Goal: Task Accomplishment & Management: Complete application form

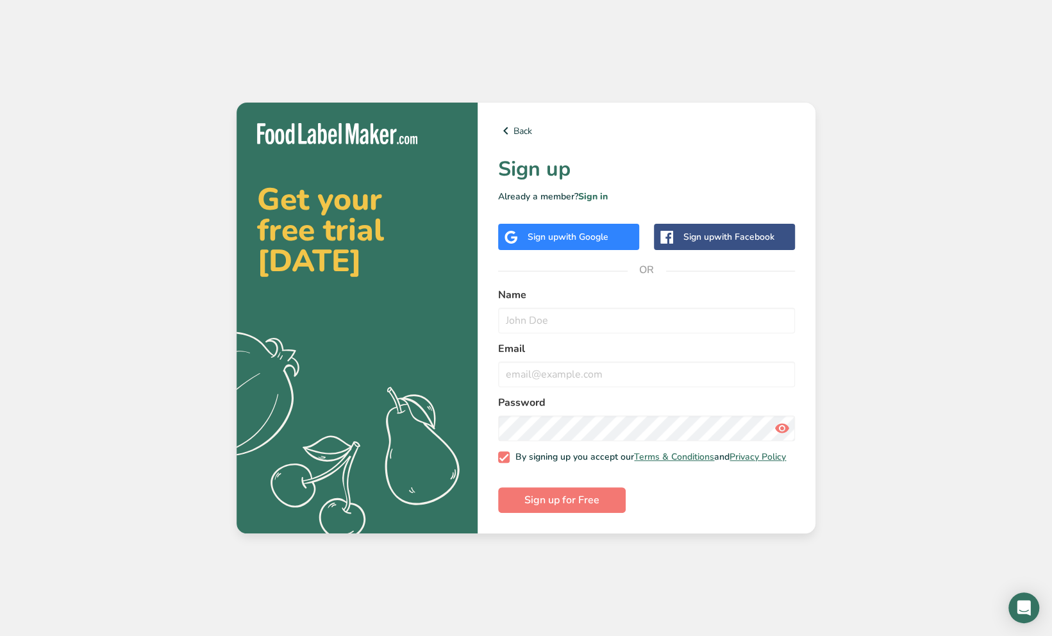
click at [577, 233] on span "with Google" at bounding box center [584, 237] width 50 height 12
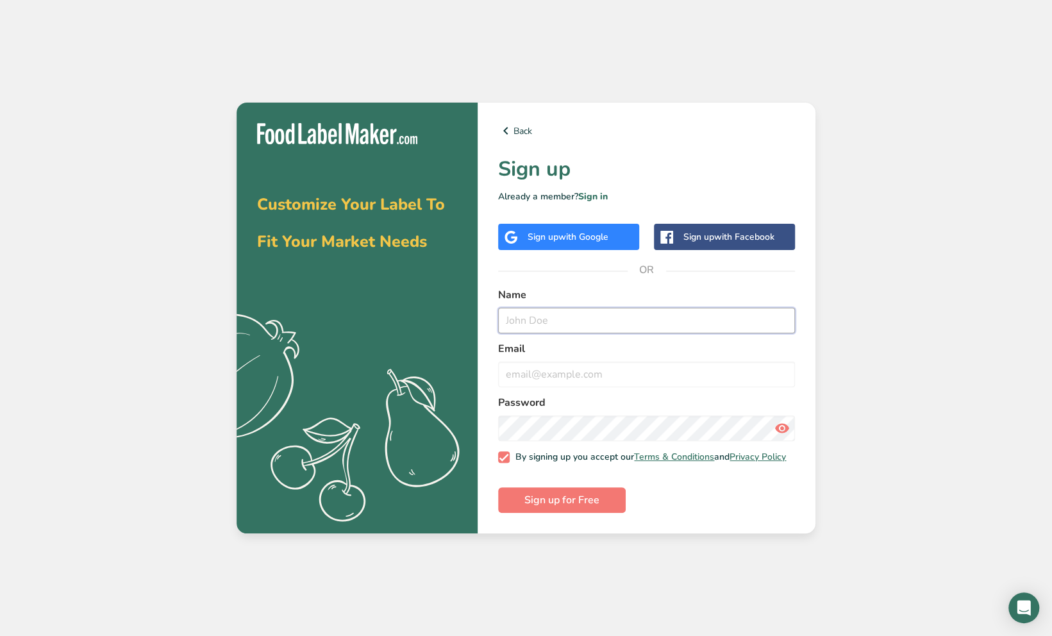
click at [537, 317] on input "text" at bounding box center [646, 321] width 297 height 26
click at [809, 255] on div "Back Sign up Already a member? Sign in Sign up with Google Sign up with Faceboo…" at bounding box center [647, 318] width 338 height 431
click at [574, 322] on input "text" at bounding box center [646, 321] width 297 height 26
click at [598, 317] on input "L" at bounding box center [646, 321] width 297 height 26
click at [585, 315] on input "L" at bounding box center [646, 321] width 297 height 26
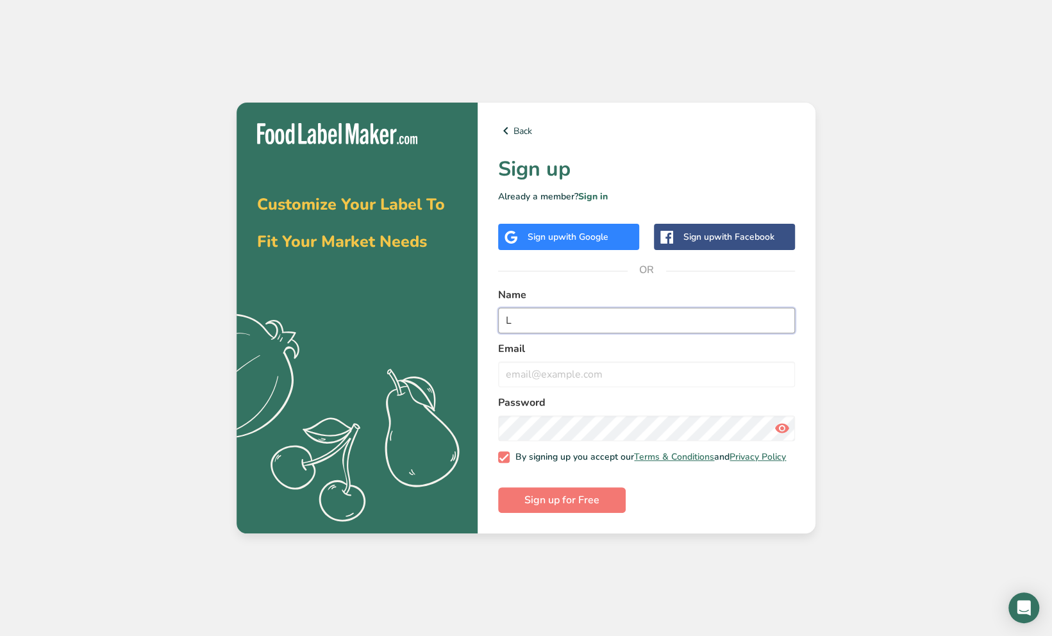
click at [531, 313] on input "L" at bounding box center [646, 321] width 297 height 26
click at [594, 319] on input "L" at bounding box center [646, 321] width 297 height 26
type input "L"
type input "Bounleut Phouangsavanh"
click at [589, 377] on input "email" at bounding box center [646, 375] width 297 height 26
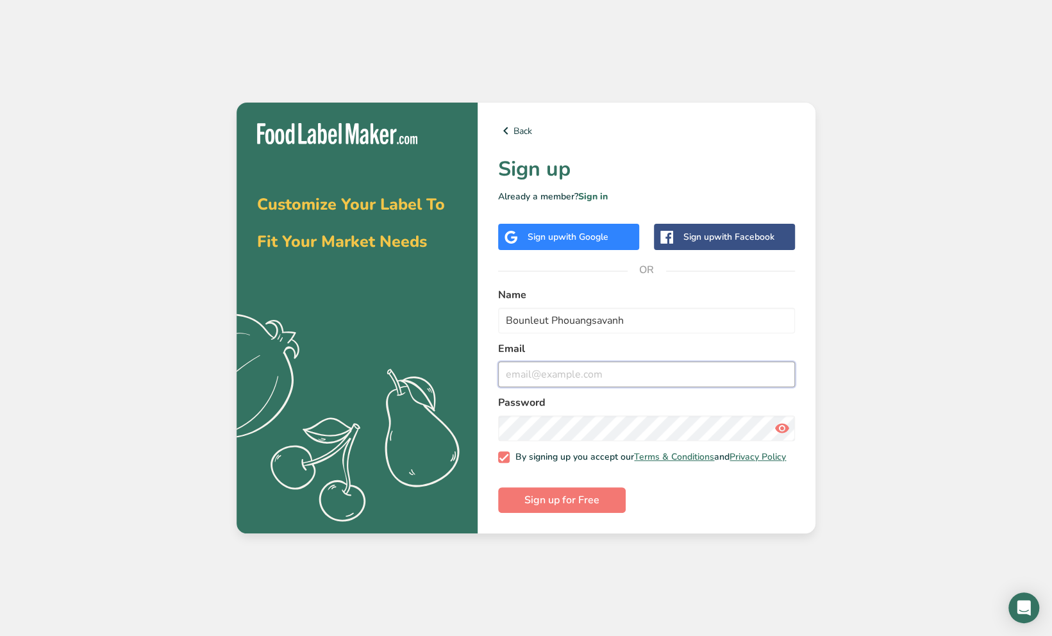
type input "[EMAIL_ADDRESS][DOMAIN_NAME]"
click at [781, 427] on icon at bounding box center [782, 428] width 15 height 23
click at [567, 499] on span "Sign up for Free" at bounding box center [562, 499] width 75 height 15
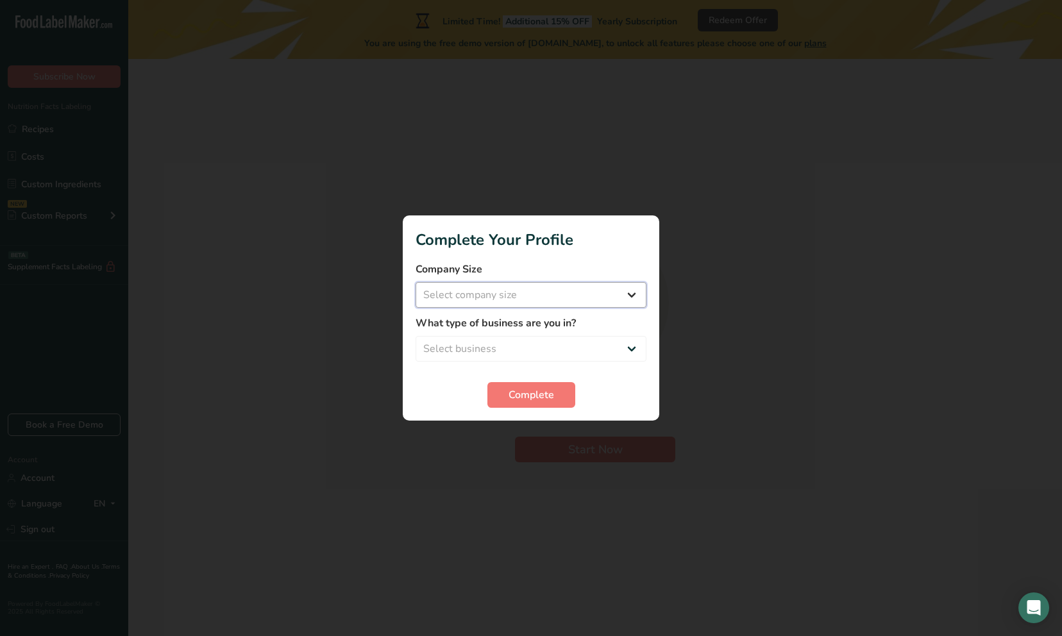
click at [600, 298] on select "Select company size Fewer than 10 Employees 10 to 50 Employees 51 to 500 Employ…" at bounding box center [531, 295] width 231 height 26
select select "1"
click at [416, 282] on select "Select company size Fewer than 10 Employees 10 to 50 Employees 51 to 500 Employ…" at bounding box center [531, 295] width 231 height 26
click at [600, 343] on select "Select business Packaged Food Manufacturer Restaurant & Cafe Bakery Meal Plans …" at bounding box center [531, 349] width 231 height 26
select select "1"
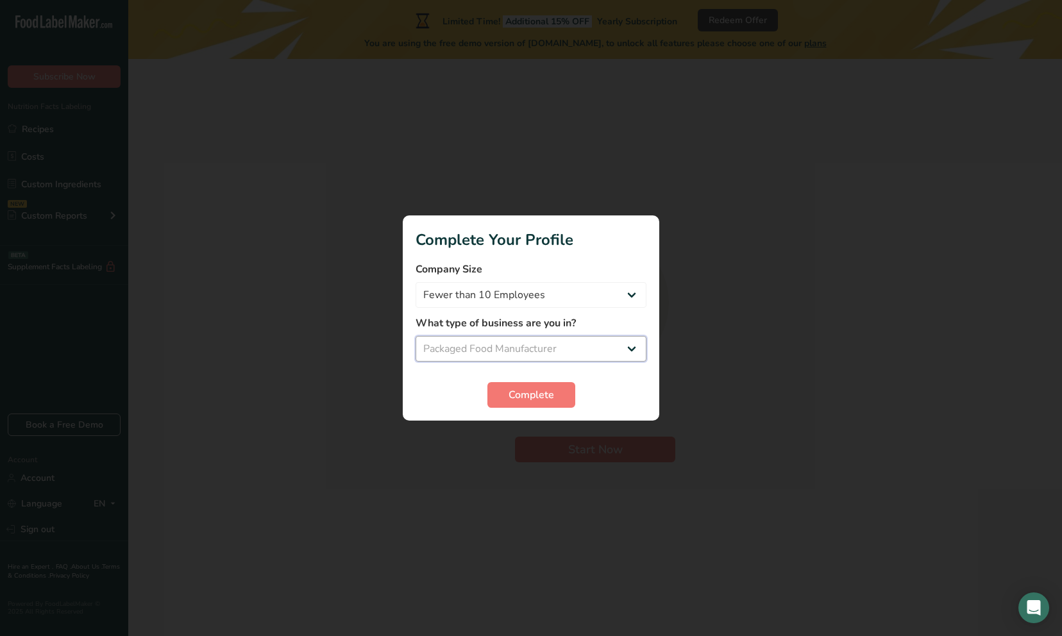
click at [416, 336] on select "Select business Packaged Food Manufacturer Restaurant & Cafe Bakery Meal Plans …" at bounding box center [531, 349] width 231 height 26
click at [534, 388] on span "Complete" at bounding box center [531, 394] width 46 height 15
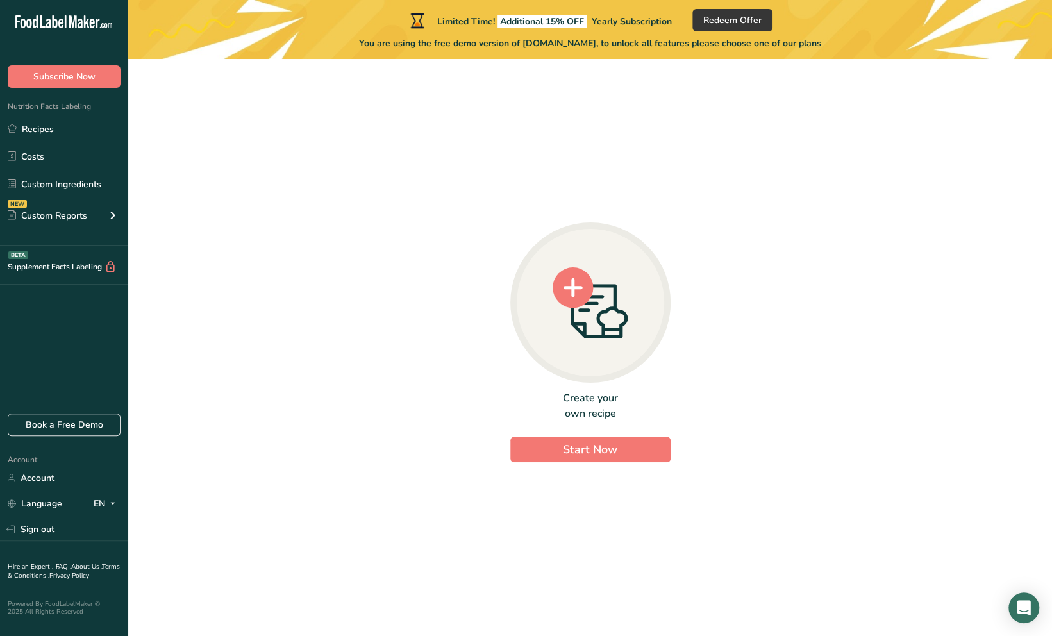
click at [598, 346] on div at bounding box center [590, 303] width 160 height 160
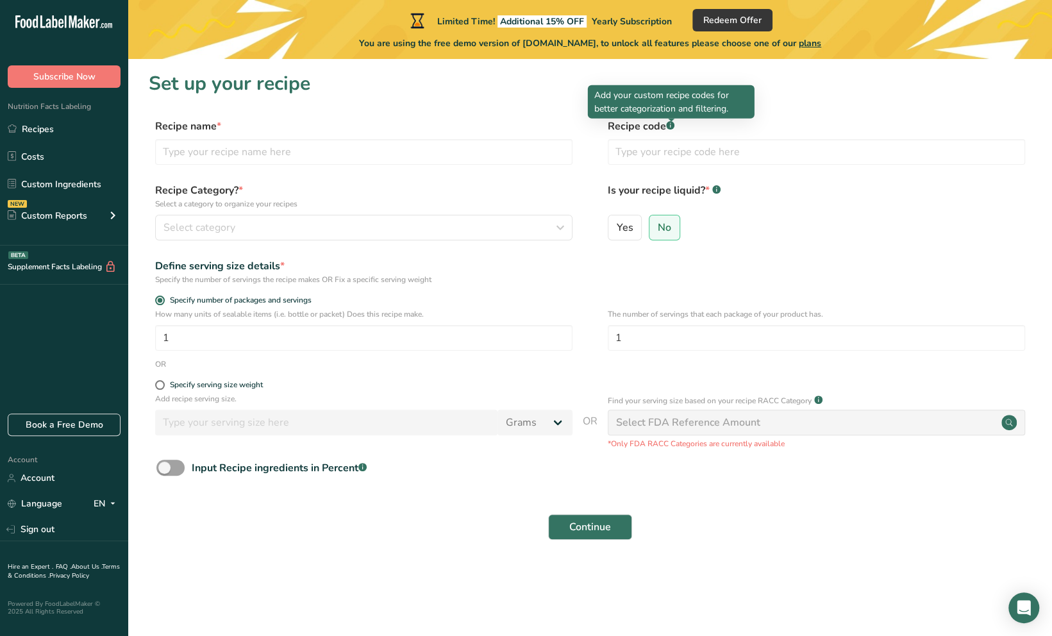
click at [672, 124] on div at bounding box center [671, 122] width 6 height 6
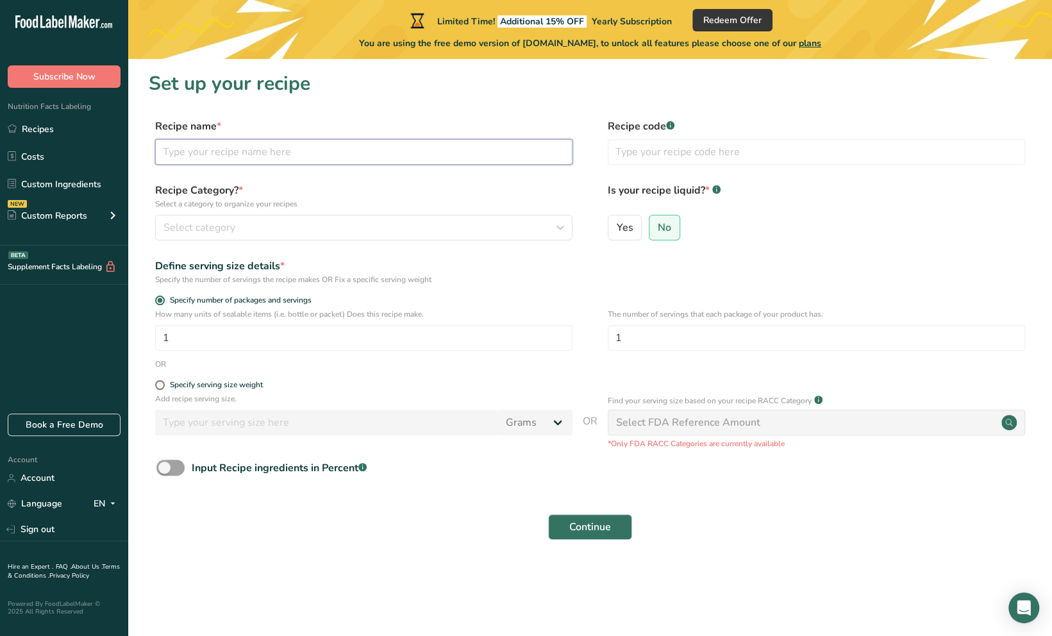
click at [327, 157] on input "text" at bounding box center [363, 152] width 417 height 26
type input "Pine-Banero Hot Sauce"
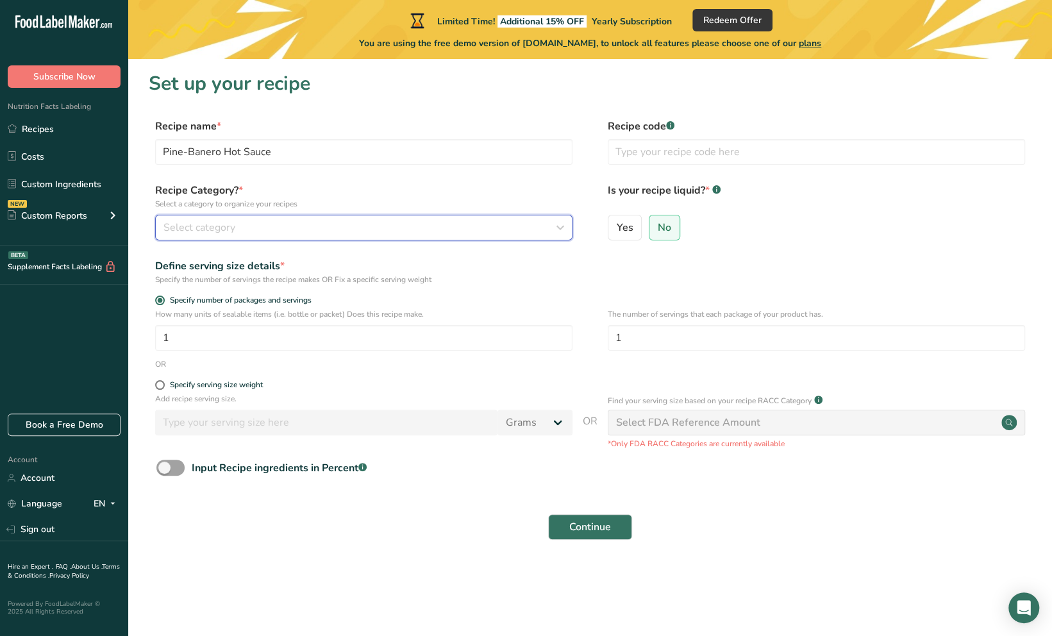
click at [566, 224] on icon "button" at bounding box center [559, 227] width 15 height 23
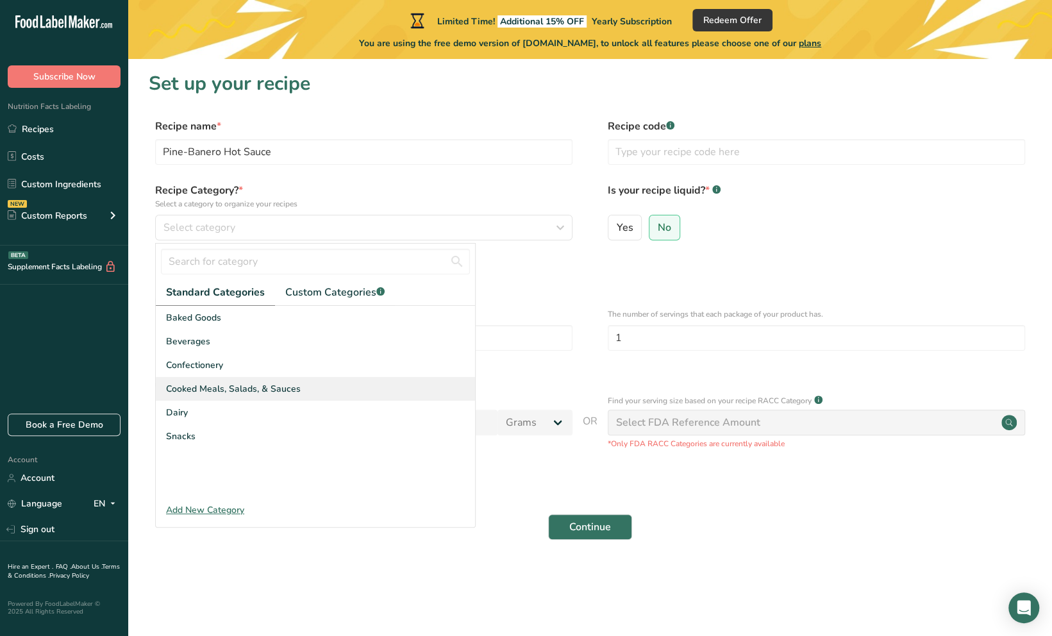
click at [215, 387] on span "Cooked Meals, Salads, & Sauces" at bounding box center [233, 388] width 135 height 13
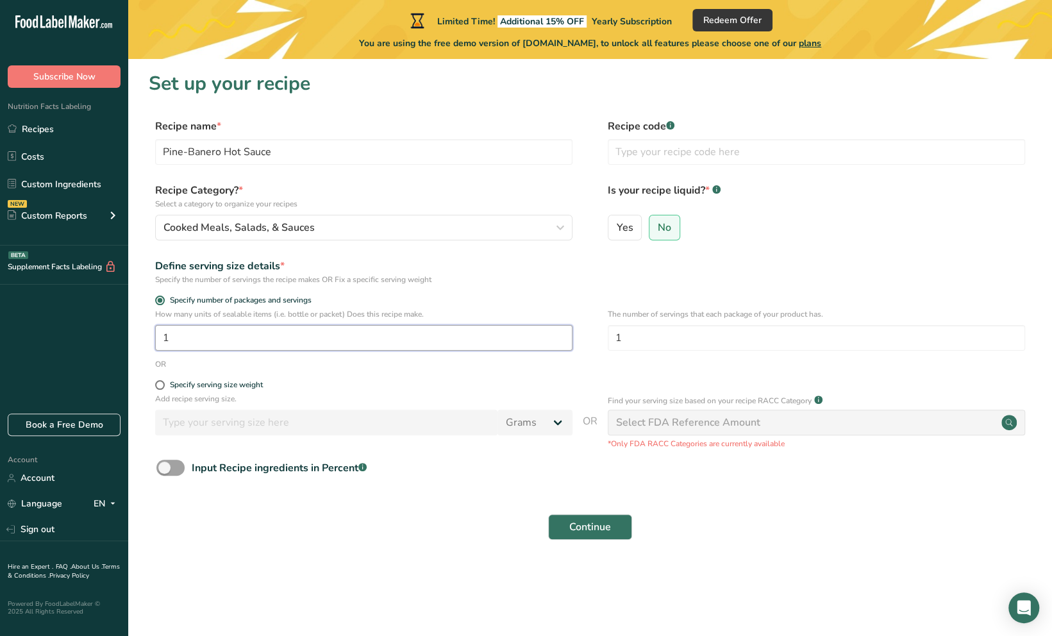
click at [305, 340] on input "1" at bounding box center [363, 338] width 417 height 26
type input "50"
click at [158, 382] on span at bounding box center [160, 385] width 10 height 10
click at [158, 382] on input "Specify serving size weight" at bounding box center [159, 385] width 8 height 8
radio input "true"
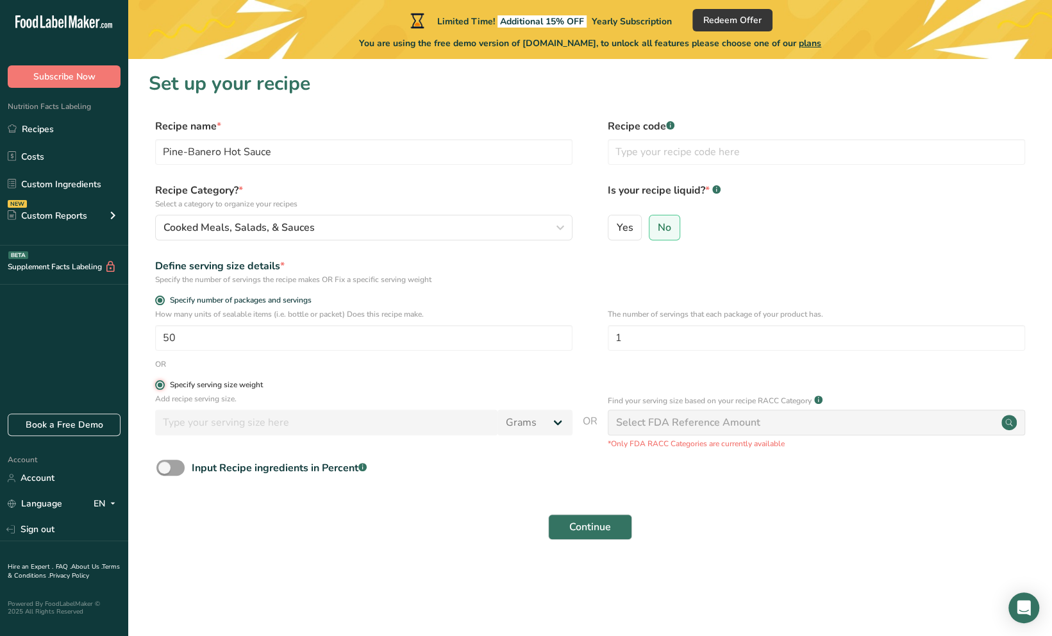
radio input "false"
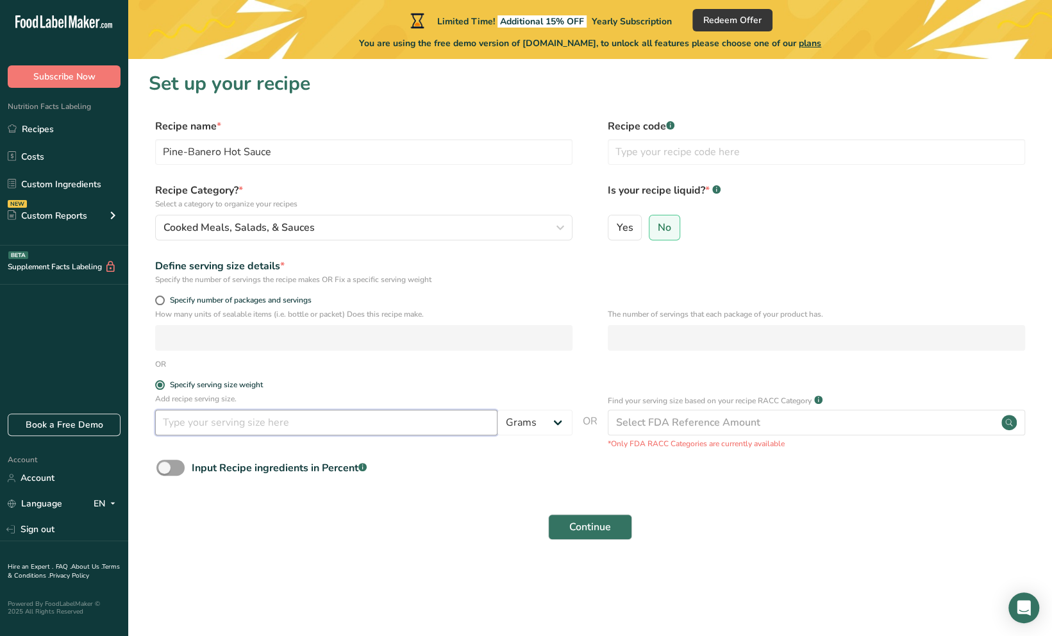
click at [230, 421] on input "number" at bounding box center [326, 423] width 342 height 26
click at [553, 423] on select "Grams kg mg mcg lb oz l mL fl oz tbsp tsp cup qt gallon" at bounding box center [535, 423] width 75 height 26
select select "5"
click at [498, 410] on select "Grams kg mg mcg lb oz l mL fl oz tbsp tsp cup qt gallon" at bounding box center [535, 423] width 75 height 26
click at [332, 419] on input "number" at bounding box center [326, 423] width 342 height 26
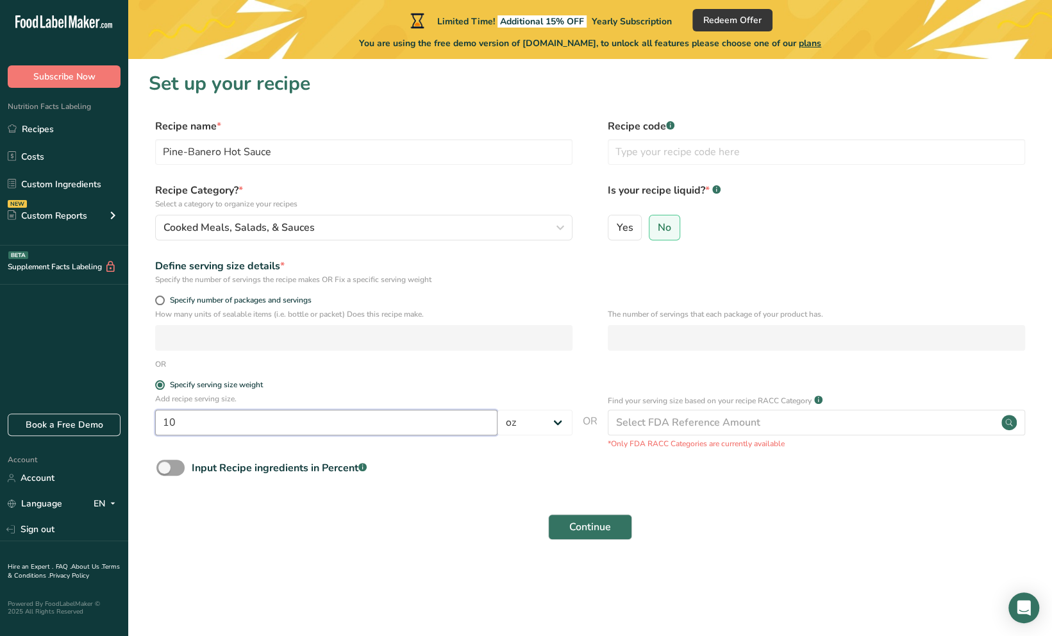
type input "10"
click at [397, 500] on form "Recipe name * Pine-Banero Hot Sauce Recipe code .a-a{fill:#347362;}.b-a{fill:#f…" at bounding box center [590, 333] width 883 height 429
click at [627, 230] on span "Yes" at bounding box center [624, 227] width 17 height 13
click at [617, 230] on input "Yes" at bounding box center [613, 227] width 8 height 8
radio input "true"
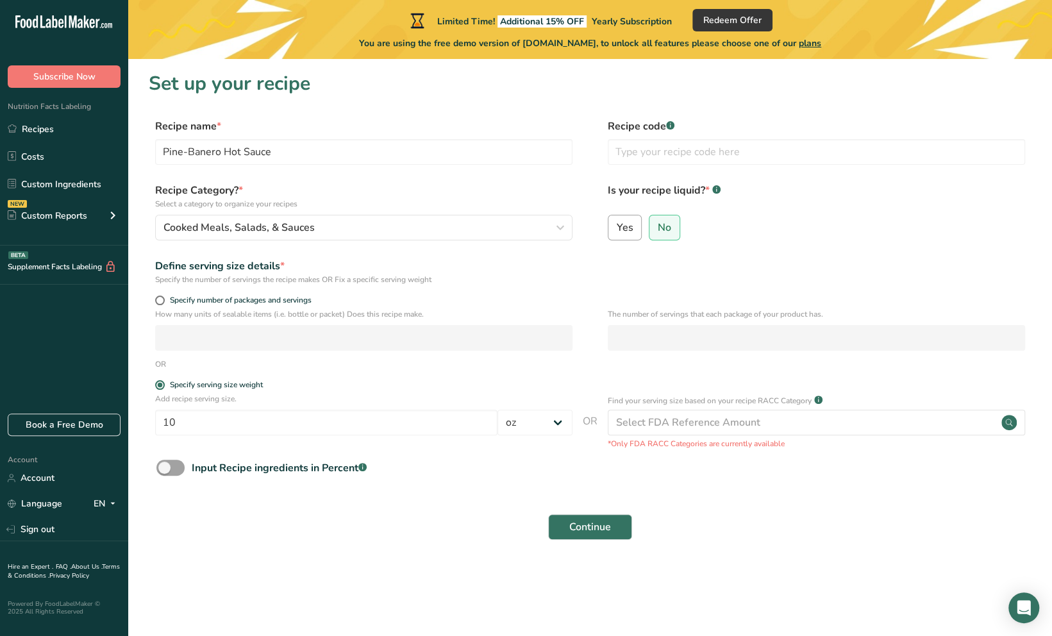
radio input "false"
select select "22"
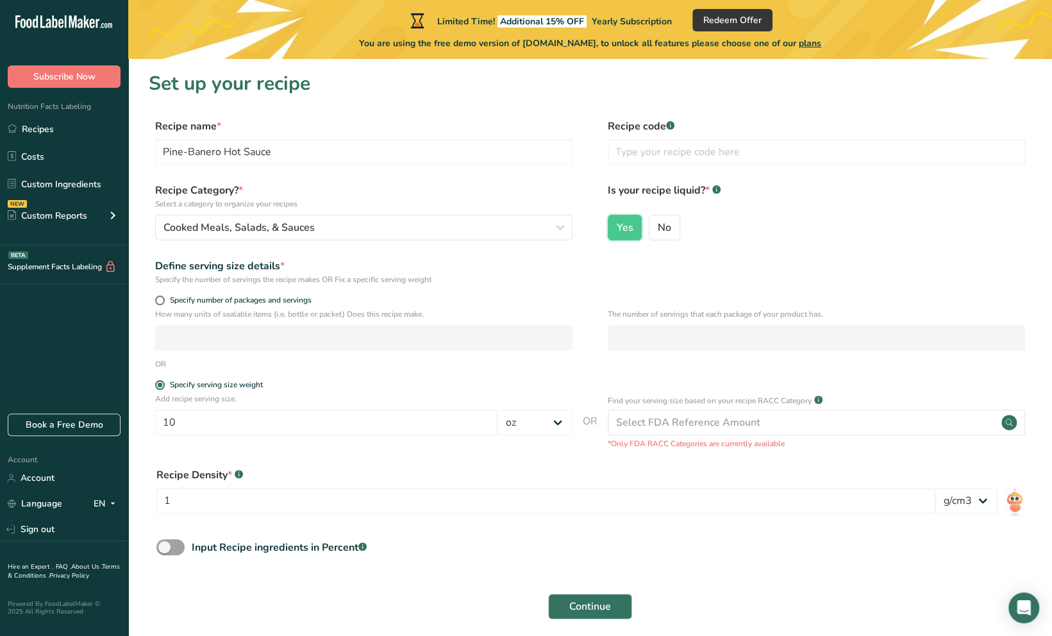
scroll to position [53, 0]
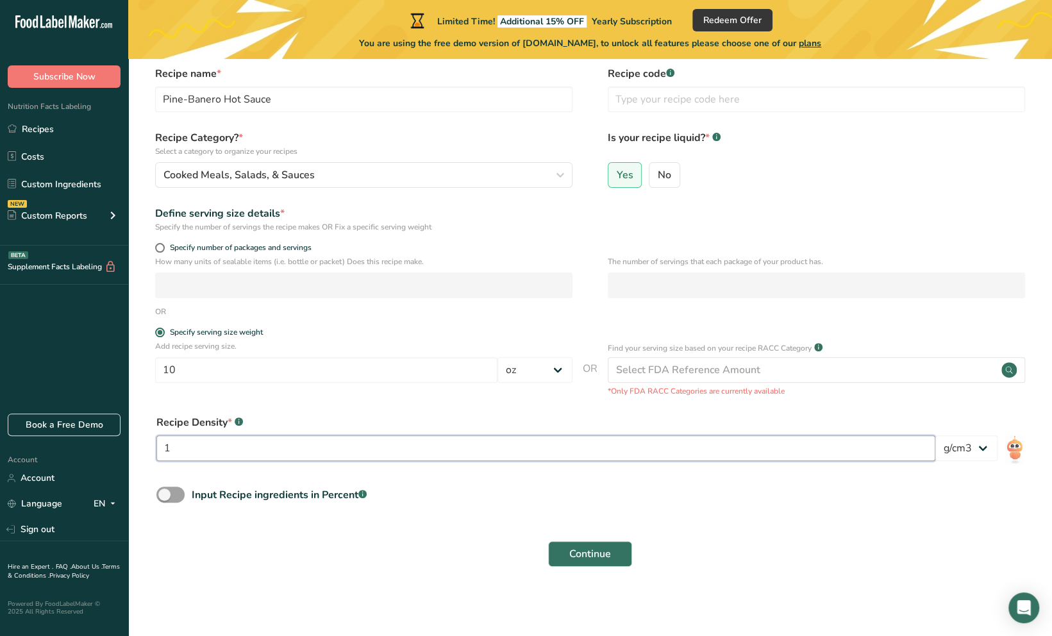
click at [196, 450] on input "1" at bounding box center [545, 448] width 779 height 26
click at [978, 447] on select "lb/ft3 g/cm3" at bounding box center [967, 448] width 62 height 26
click at [1007, 527] on form "Recipe name * Pine-Banero Hot Sauce Recipe code .a-a{fill:#347362;}.b-a{fill:#f…" at bounding box center [590, 320] width 883 height 508
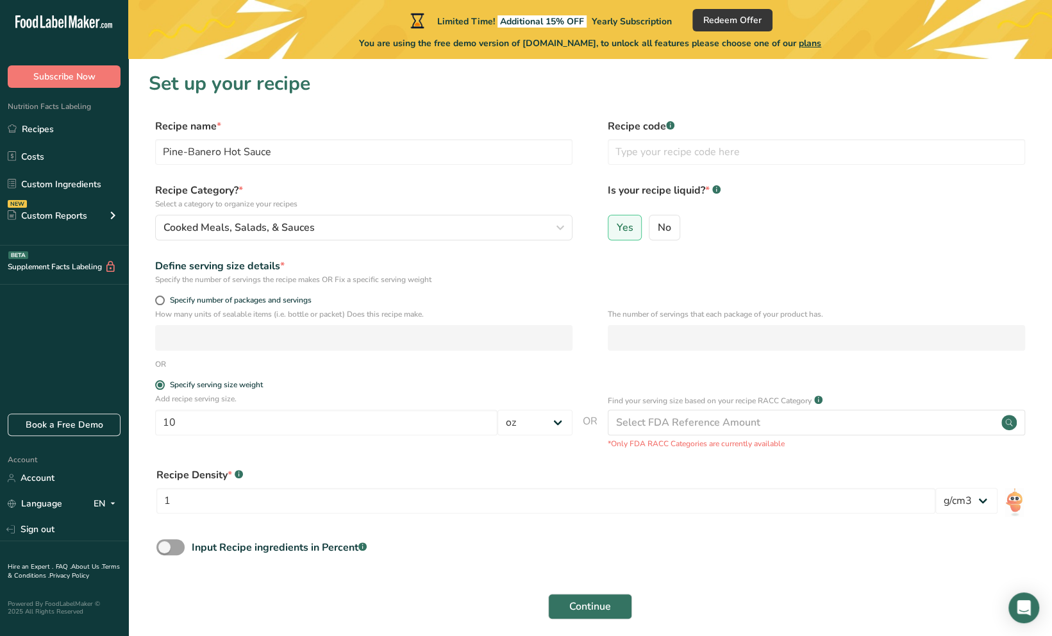
scroll to position [0, 0]
click at [162, 296] on span at bounding box center [160, 301] width 10 height 10
click at [162, 296] on input "Specify number of packages and servings" at bounding box center [159, 300] width 8 height 8
radio input "true"
radio input "false"
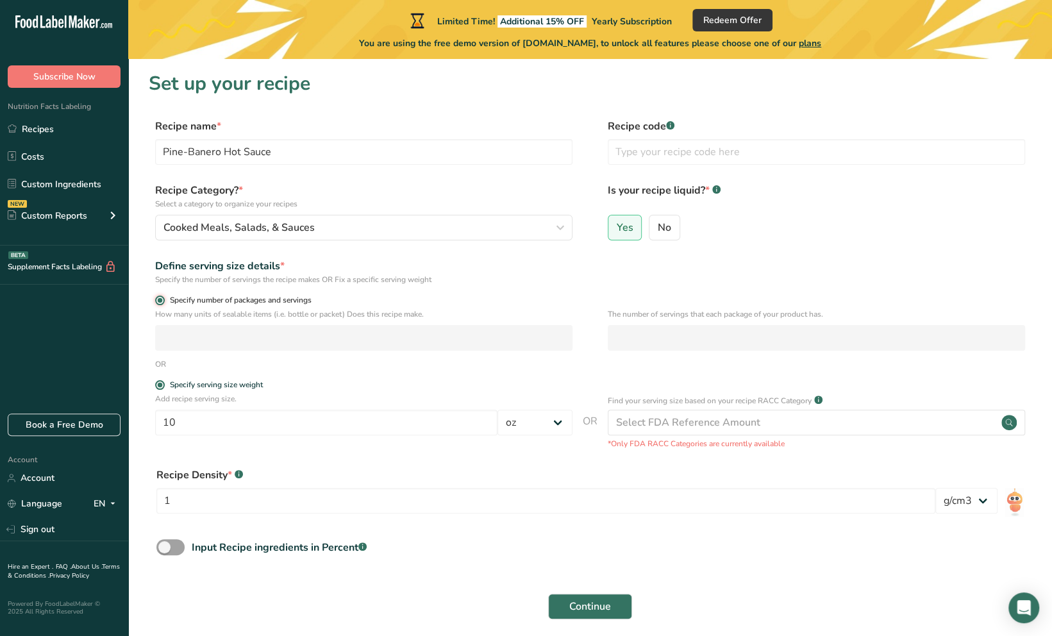
select select "0"
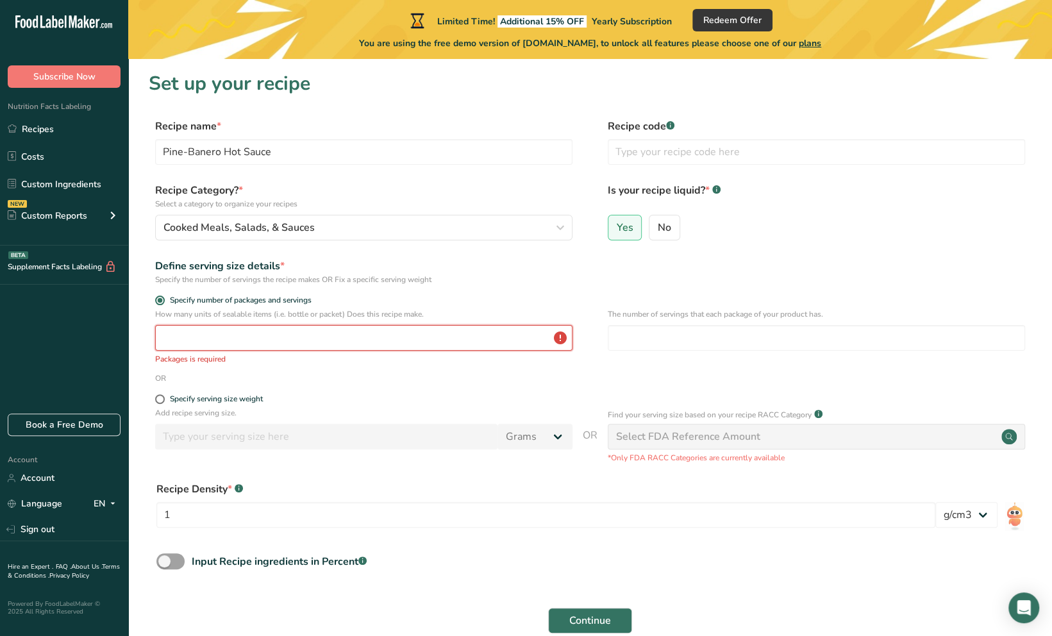
click at [317, 336] on input "number" at bounding box center [363, 338] width 417 height 26
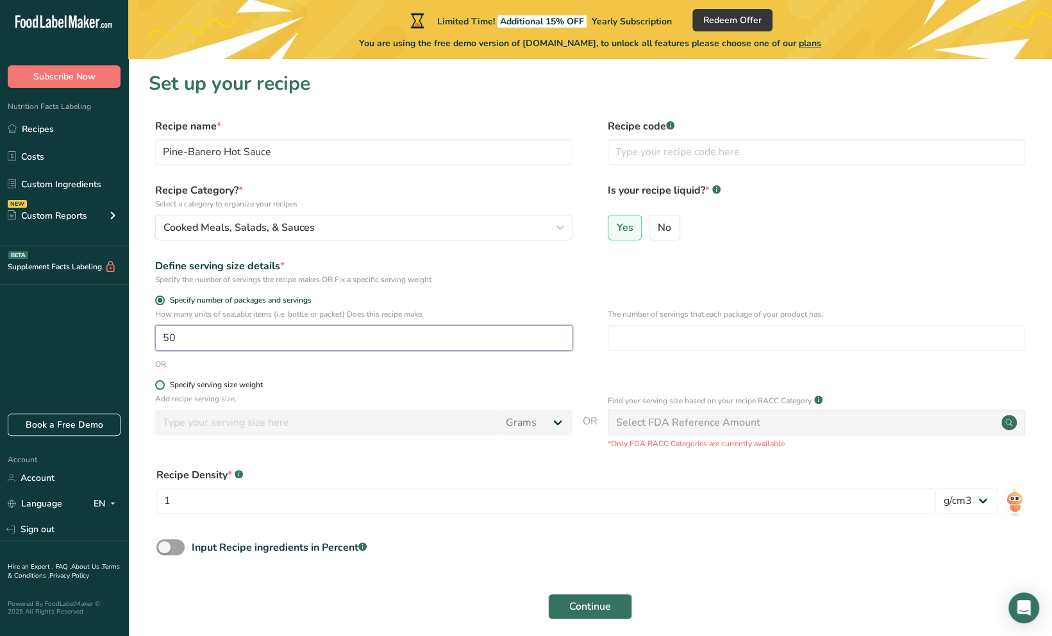
type input "50"
click at [160, 386] on span at bounding box center [160, 385] width 10 height 10
click at [160, 386] on input "Specify serving size weight" at bounding box center [159, 385] width 8 height 8
radio input "true"
radio input "false"
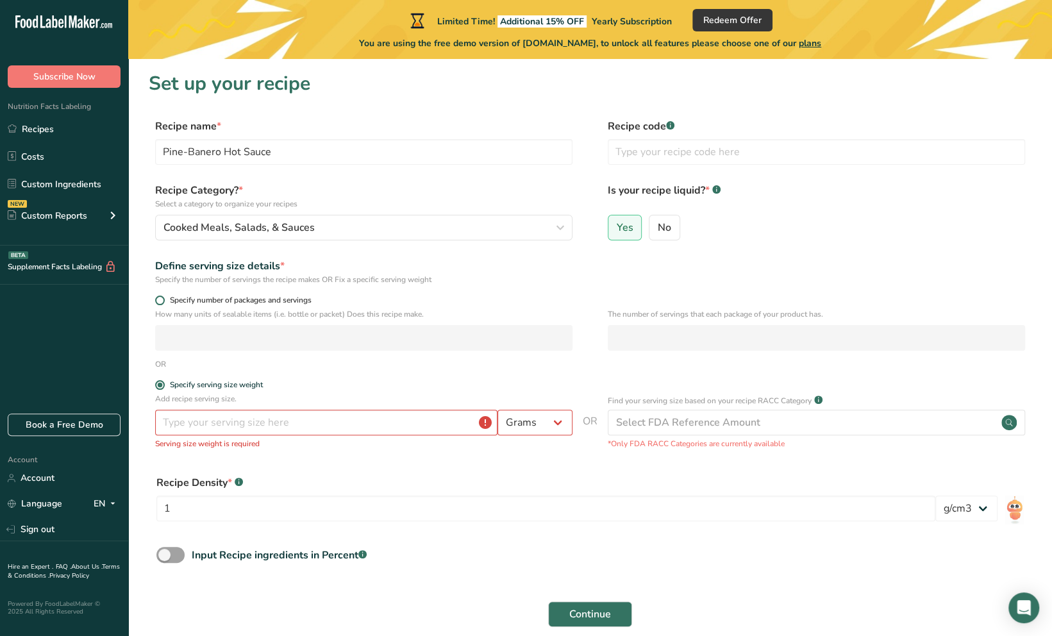
click at [160, 299] on span at bounding box center [160, 301] width 10 height 10
click at [160, 299] on input "Specify number of packages and servings" at bounding box center [159, 300] width 8 height 8
radio input "true"
radio input "false"
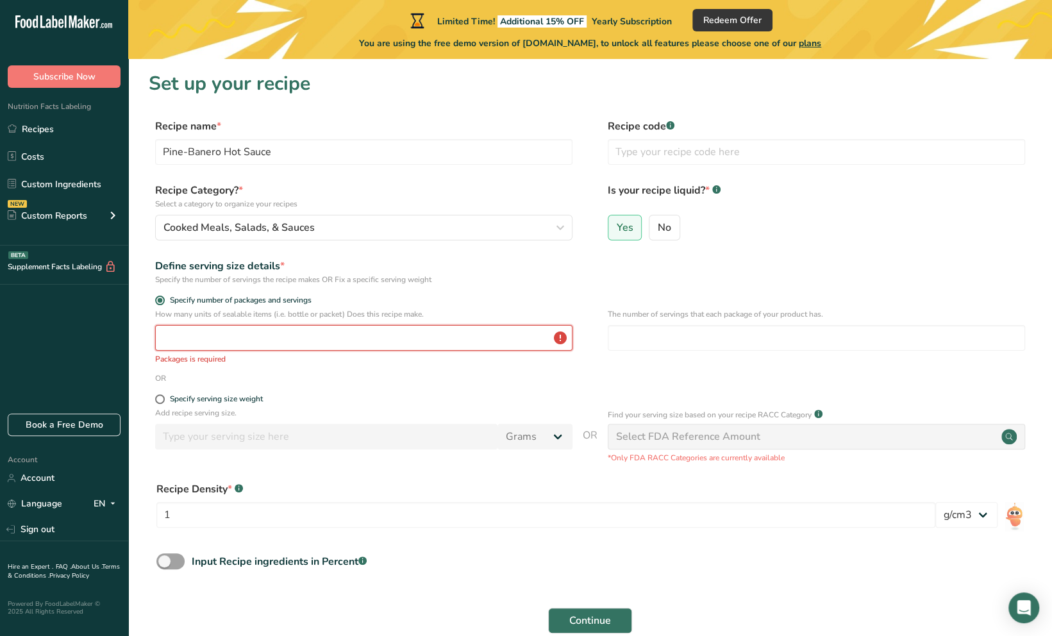
click at [187, 333] on input "number" at bounding box center [363, 338] width 417 height 26
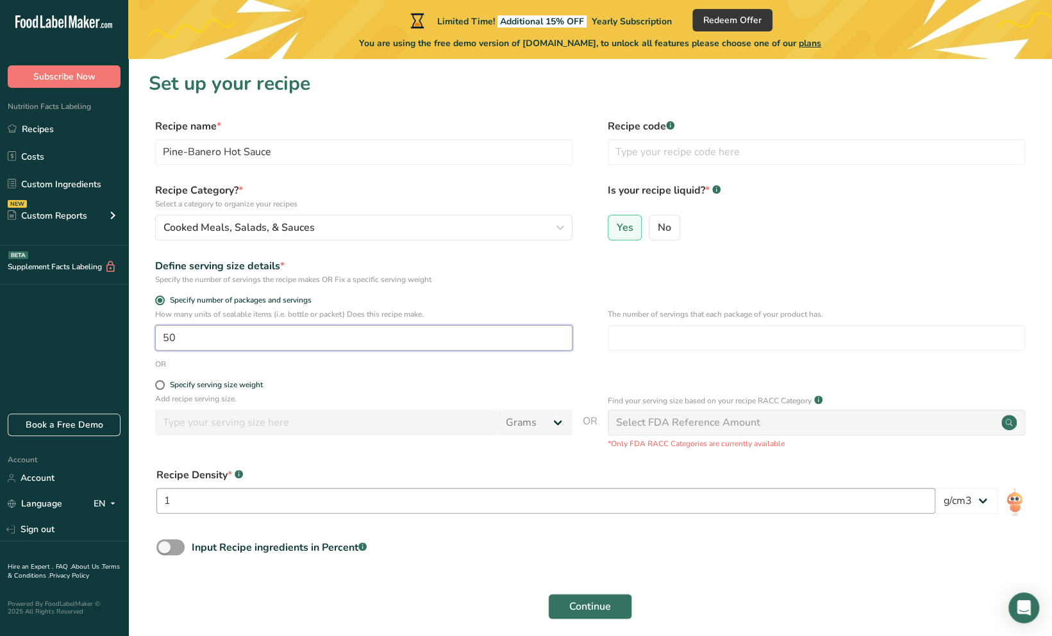
type input "50"
click at [503, 504] on input "1" at bounding box center [545, 501] width 779 height 26
click at [988, 497] on select "lb/ft3 g/cm3" at bounding box center [967, 501] width 62 height 26
click at [1016, 508] on img at bounding box center [1014, 502] width 19 height 29
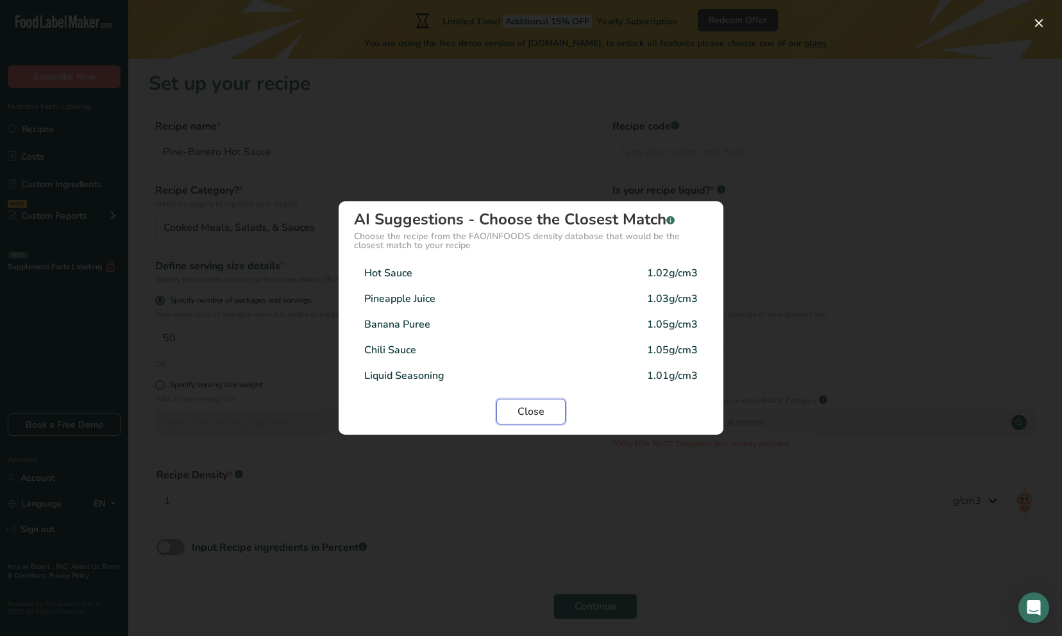
click at [527, 412] on span "Close" at bounding box center [530, 411] width 27 height 15
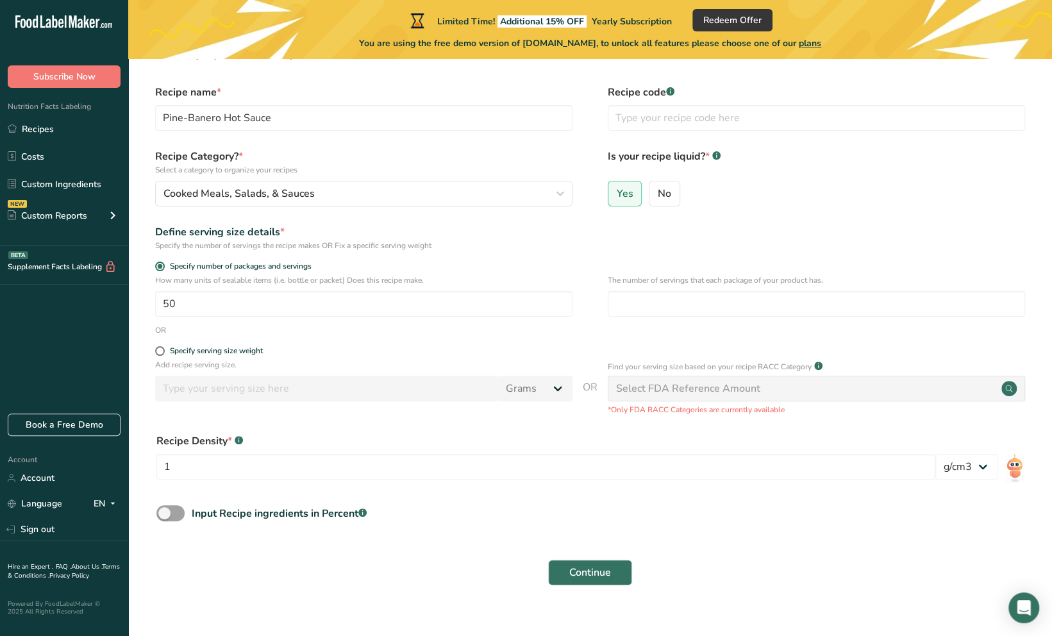
scroll to position [53, 0]
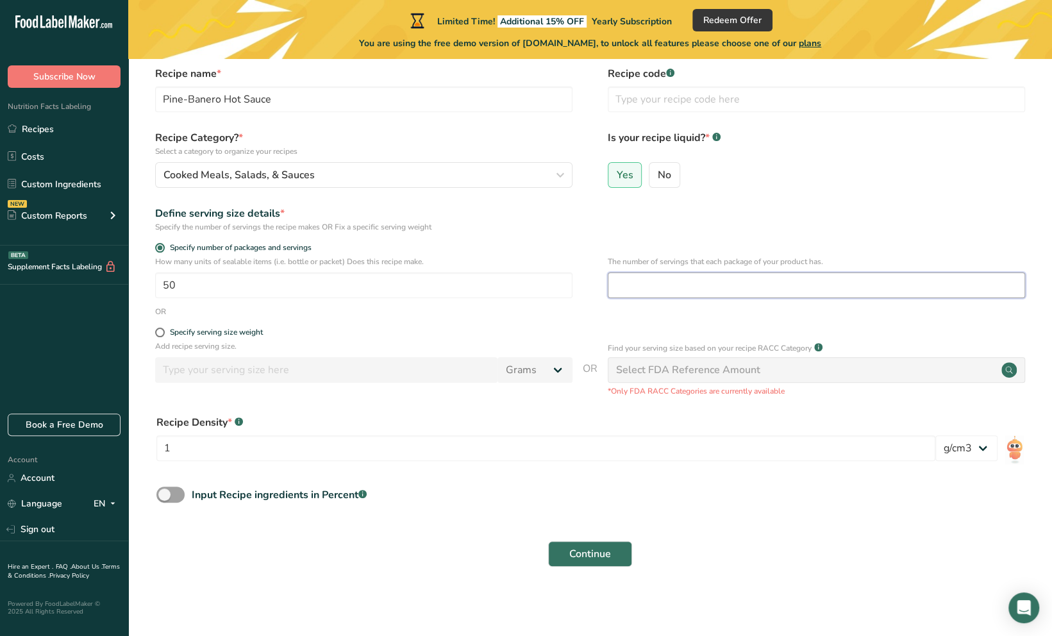
click at [628, 275] on input "number" at bounding box center [816, 286] width 417 height 26
type input "10"
click at [167, 496] on span at bounding box center [170, 495] width 28 height 16
click at [165, 496] on input "Input Recipe ingredients in Percent .a-a{fill:#347362;}.b-a{fill:#fff;}" at bounding box center [160, 495] width 8 height 8
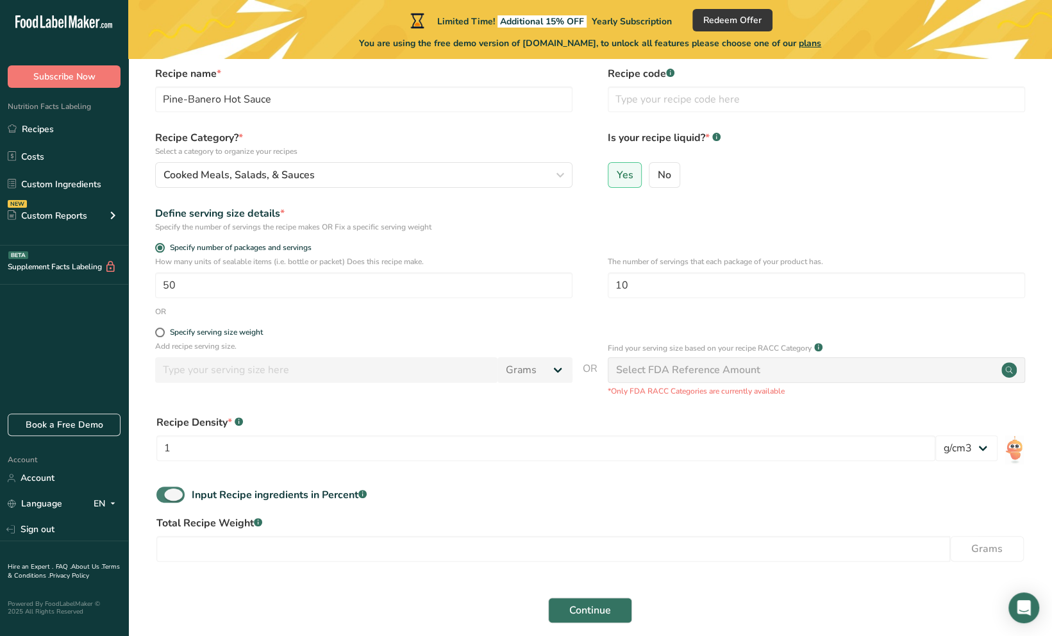
click at [165, 494] on span at bounding box center [170, 495] width 28 height 16
click at [165, 494] on input "Input Recipe ingredients in Percent .a-a{fill:#347362;}.b-a{fill:#fff;}" at bounding box center [160, 495] width 8 height 8
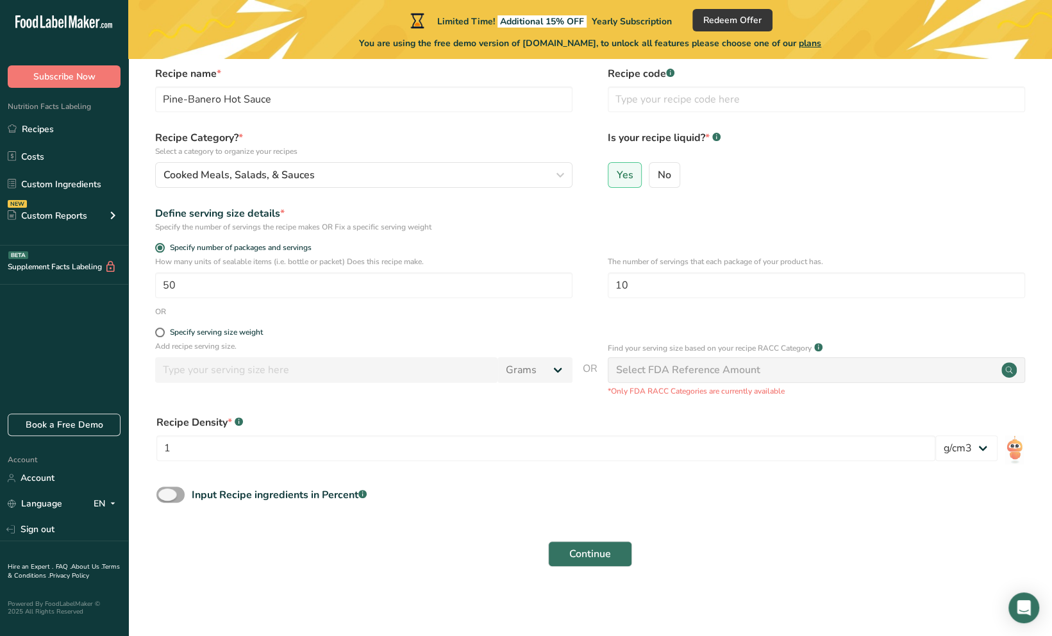
click at [168, 494] on span at bounding box center [170, 495] width 28 height 16
click at [165, 494] on input "Input Recipe ingredients in Percent .a-a{fill:#347362;}.b-a{fill:#fff;}" at bounding box center [160, 495] width 8 height 8
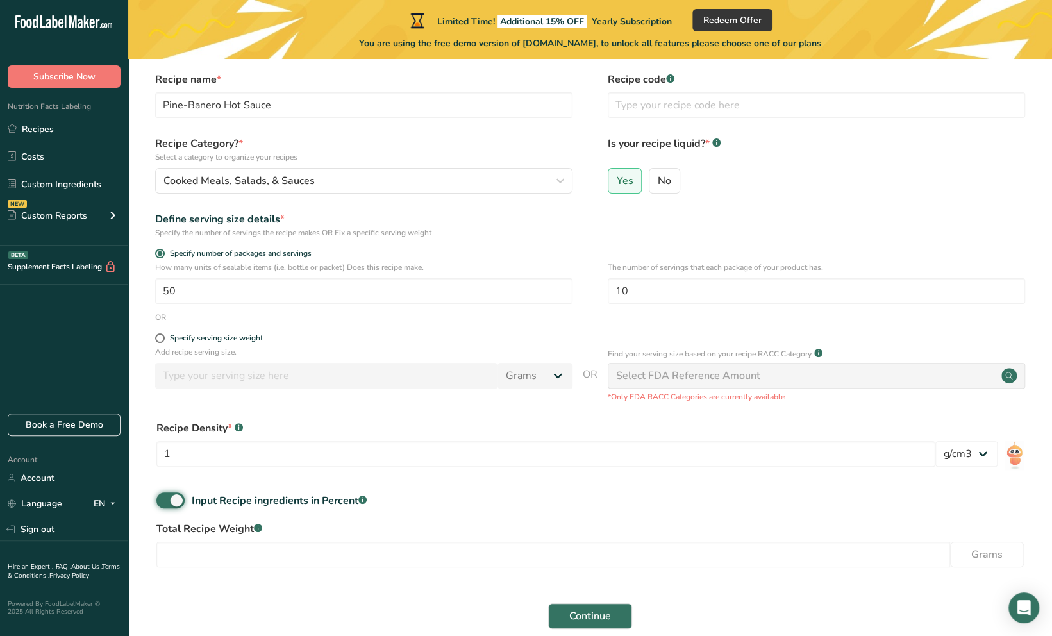
scroll to position [109, 0]
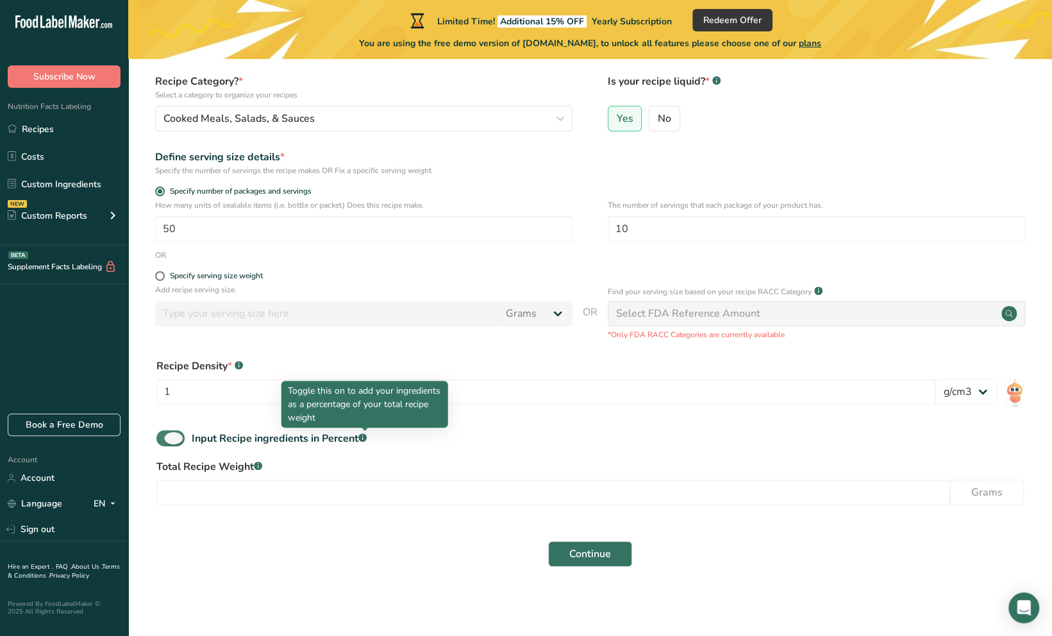
click at [362, 438] on rect at bounding box center [362, 437] width 8 height 8
click at [165, 438] on input "Input Recipe ingredients in Percent .a-a{fill:#347362;}.b-a{fill:#fff;}" at bounding box center [160, 438] width 8 height 8
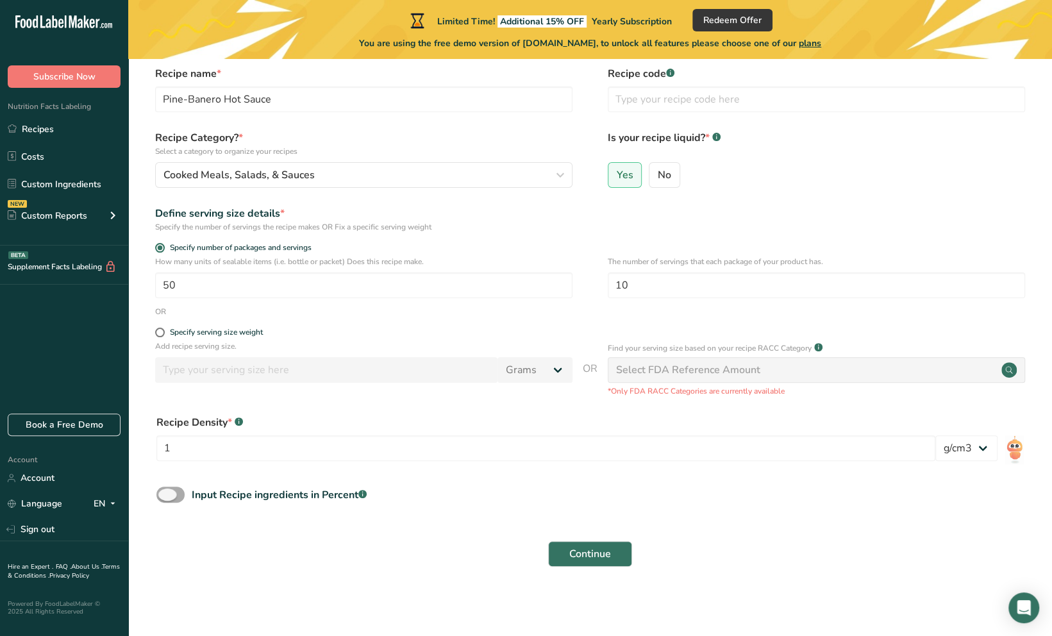
click at [171, 493] on span at bounding box center [170, 495] width 28 height 16
click at [165, 493] on input "Input Recipe ingredients in Percent .a-a{fill:#347362;}.b-a{fill:#fff;}" at bounding box center [160, 495] width 8 height 8
checkbox input "true"
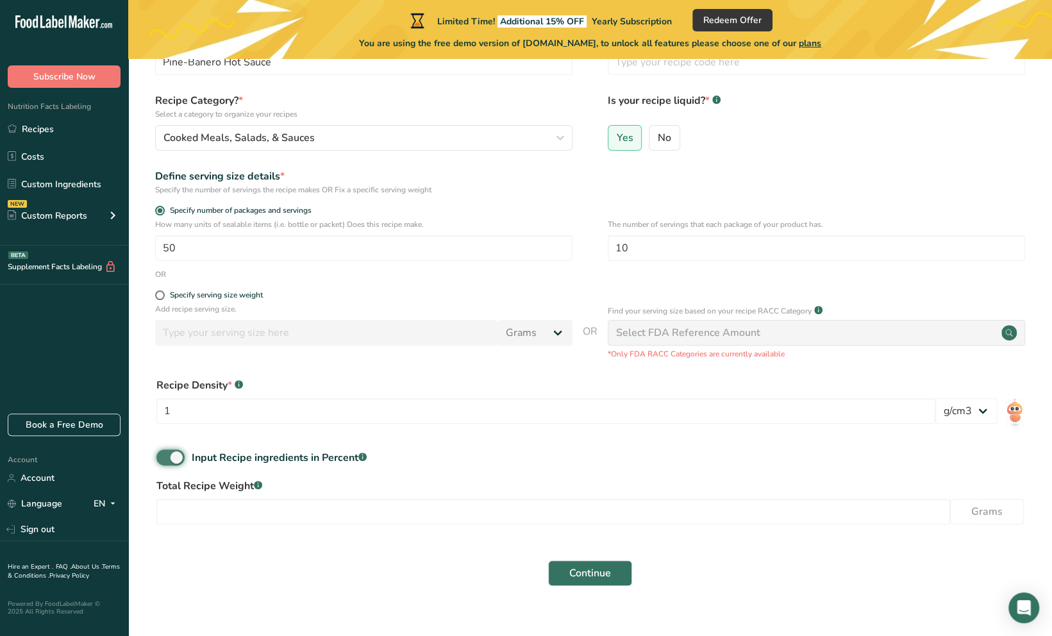
scroll to position [109, 0]
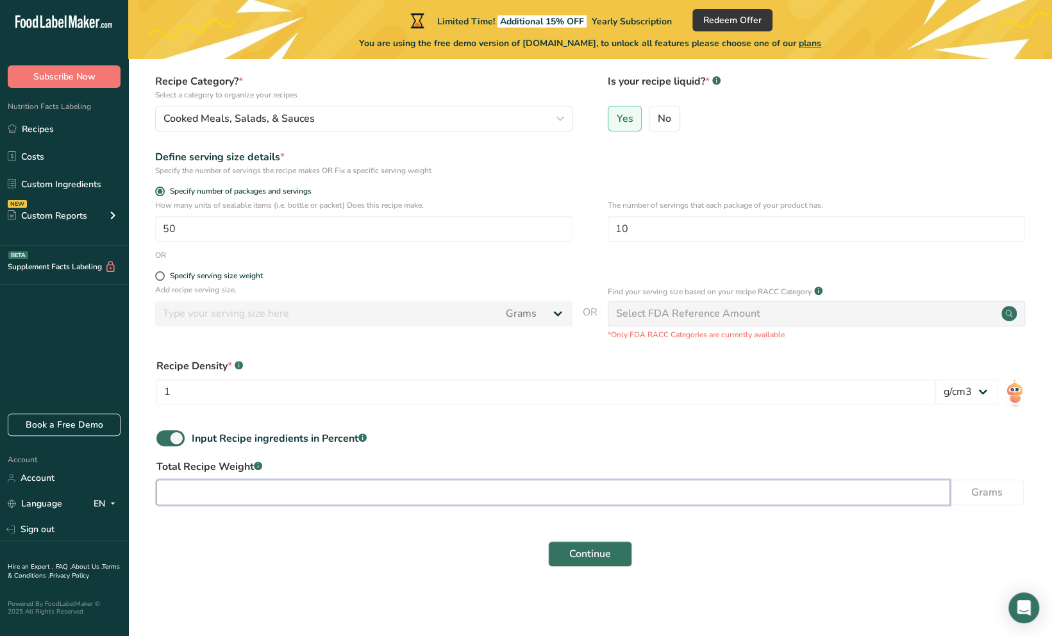
click at [400, 489] on input "number" at bounding box center [553, 493] width 794 height 26
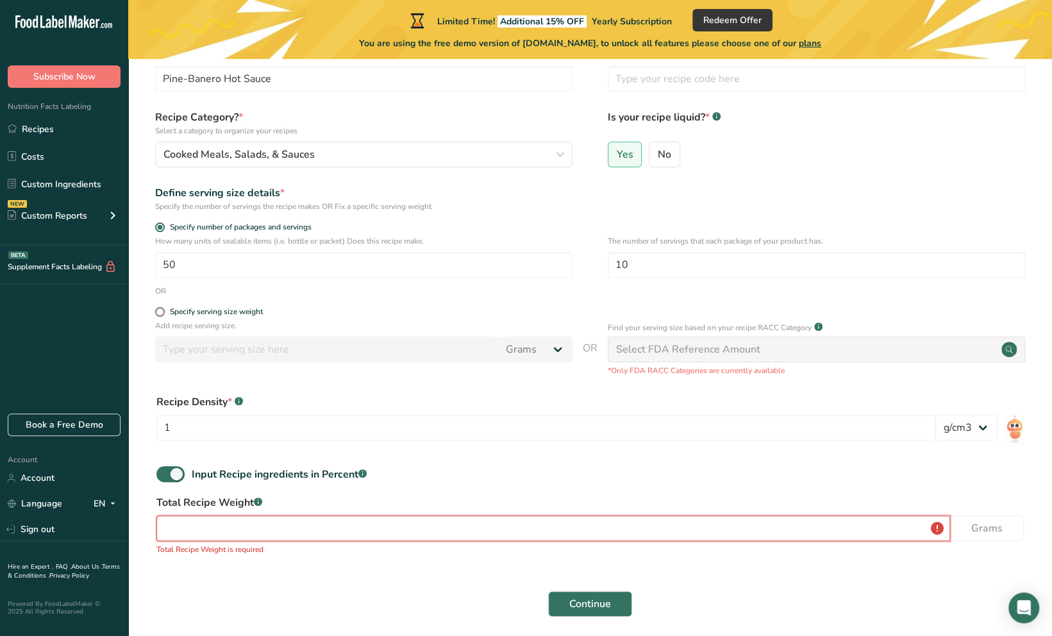
scroll to position [45, 0]
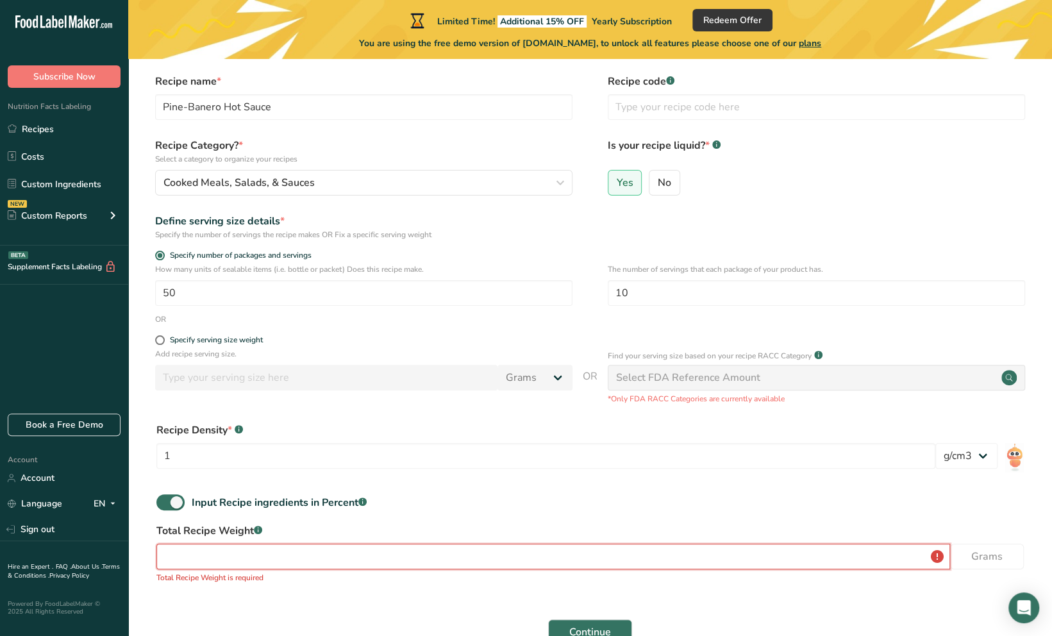
click at [326, 554] on input "number" at bounding box center [553, 557] width 794 height 26
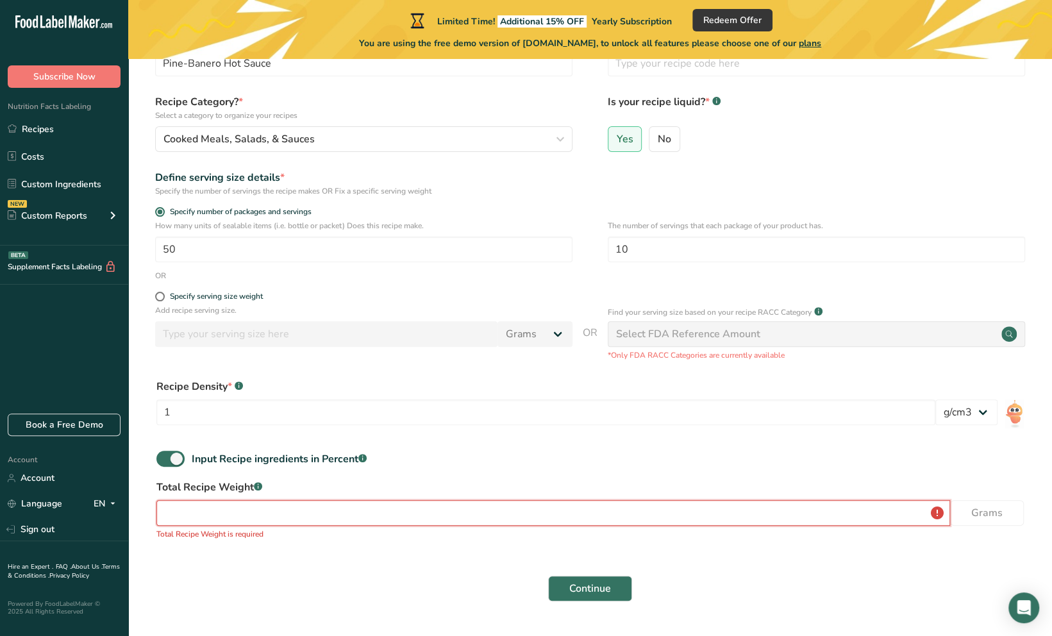
scroll to position [109, 0]
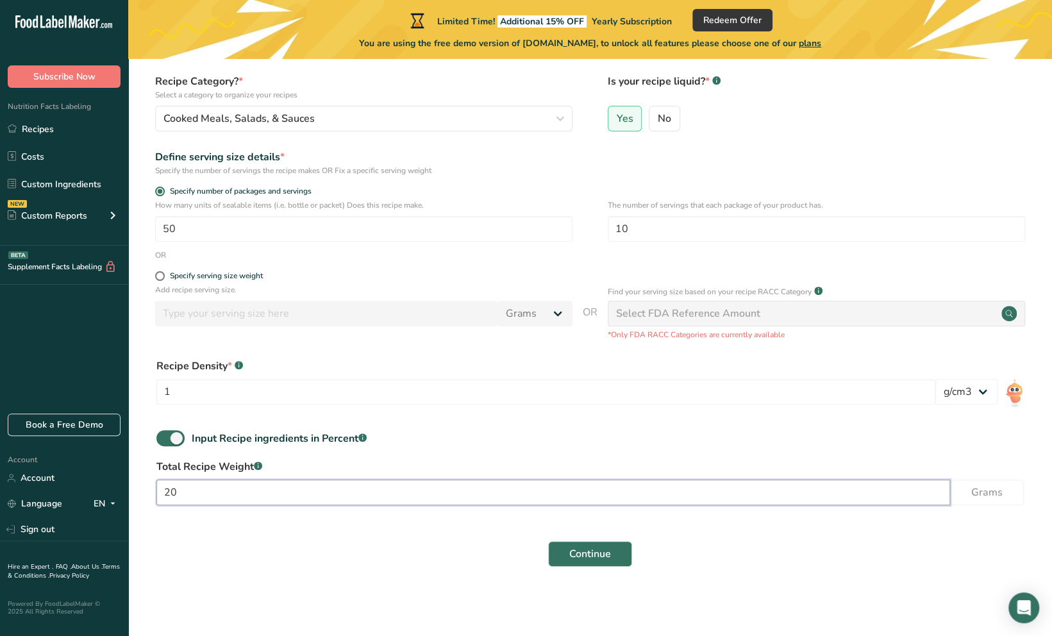
type input "2"
click at [930, 491] on input "number" at bounding box center [553, 493] width 794 height 26
click at [402, 486] on input "number" at bounding box center [553, 493] width 794 height 26
paste input "283.495231"
type input "283.495"
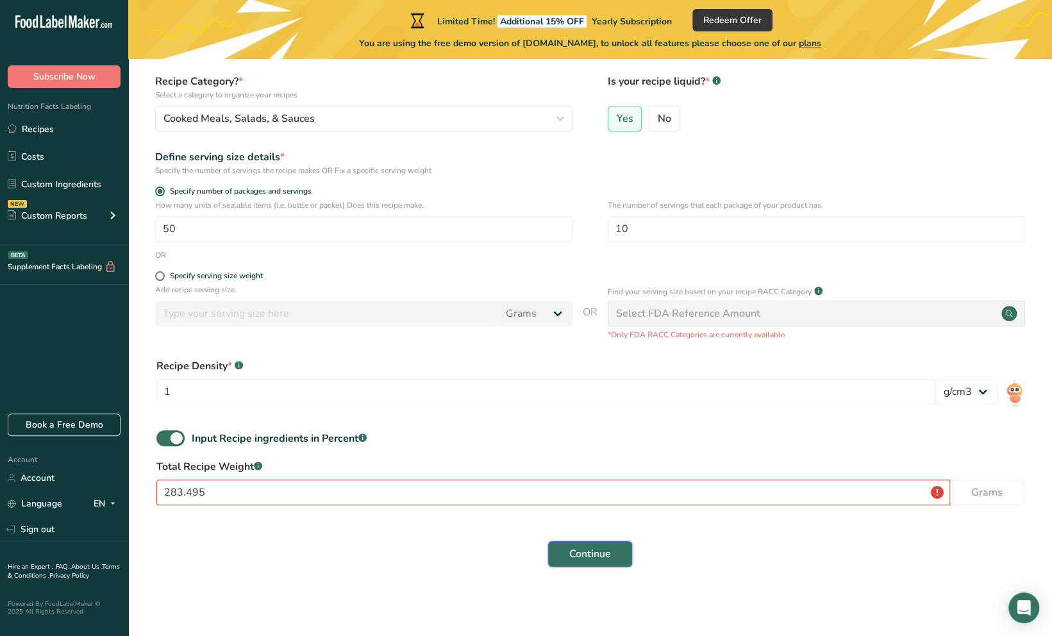
click at [581, 551] on span "Continue" at bounding box center [590, 553] width 42 height 15
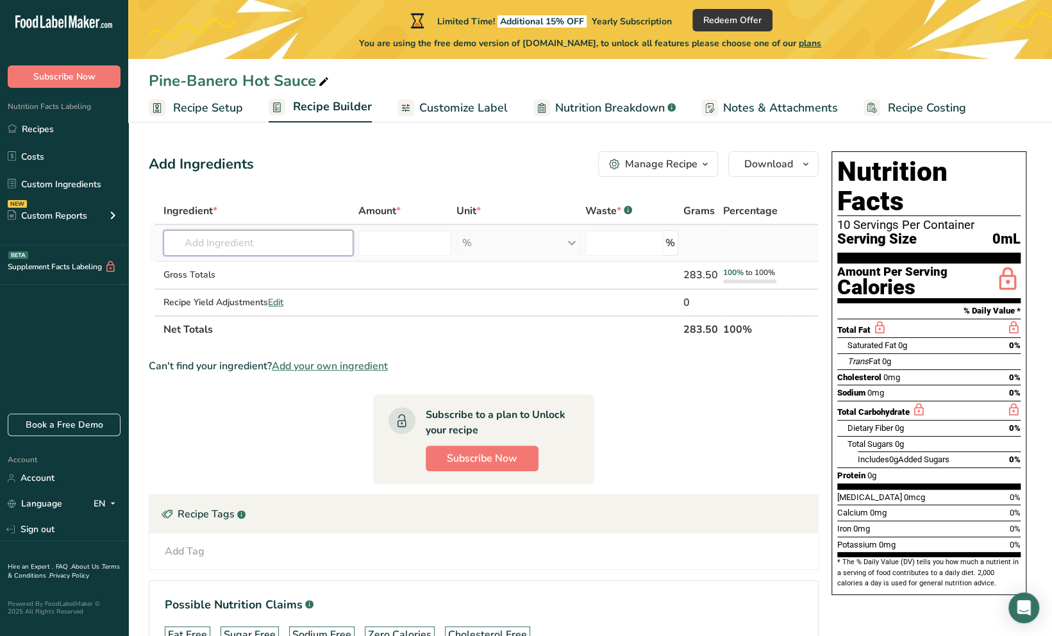
click at [249, 240] on input "text" at bounding box center [259, 243] width 190 height 26
click at [310, 238] on input "text" at bounding box center [259, 243] width 190 height 26
paste input "2 separate batches of below; 3lb Habanero peppers 0.5lb Fresh Thai Chilli peppe…"
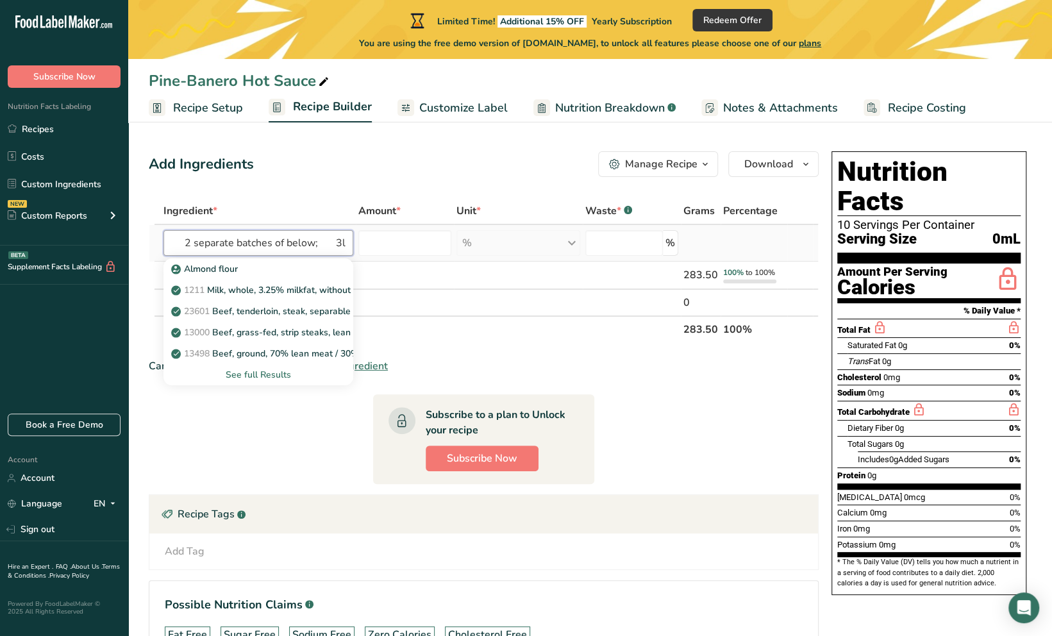
scroll to position [0, 2290]
type input "2 separate batches of below; 3lb Habanero peppers 0.5lb Fresh Thai Chilli peppe…"
click at [553, 286] on td at bounding box center [519, 276] width 130 height 28
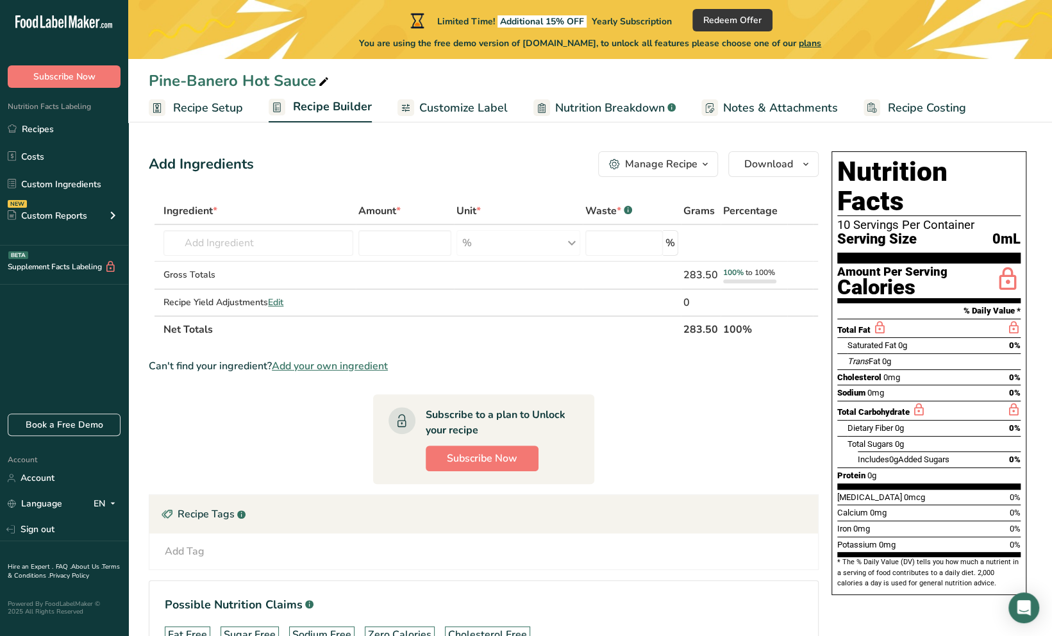
click at [362, 367] on span "Add your own ingredient" at bounding box center [330, 365] width 116 height 15
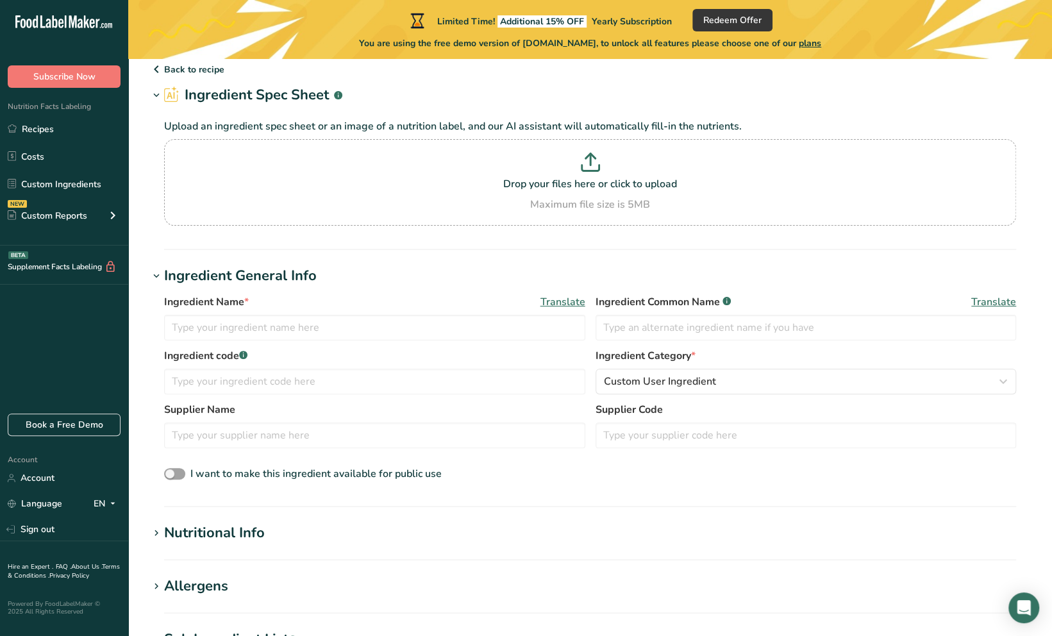
scroll to position [64, 0]
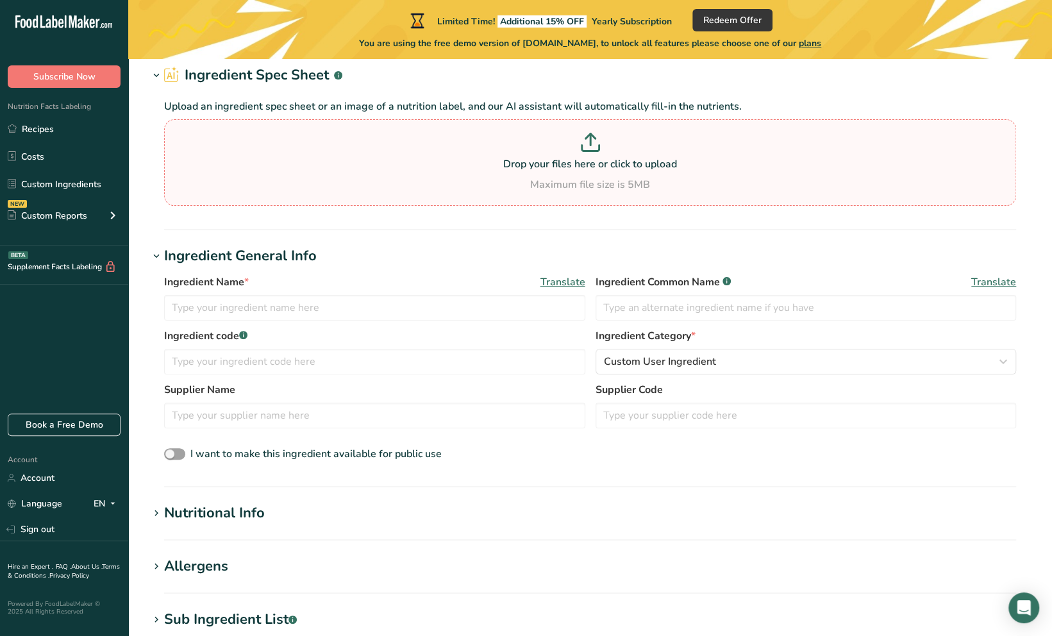
click at [600, 160] on p "Drop your files here or click to upload" at bounding box center [590, 163] width 846 height 15
click at [600, 160] on input "Drop your files here or click to upload Maximum file size is 5MB" at bounding box center [590, 162] width 852 height 87
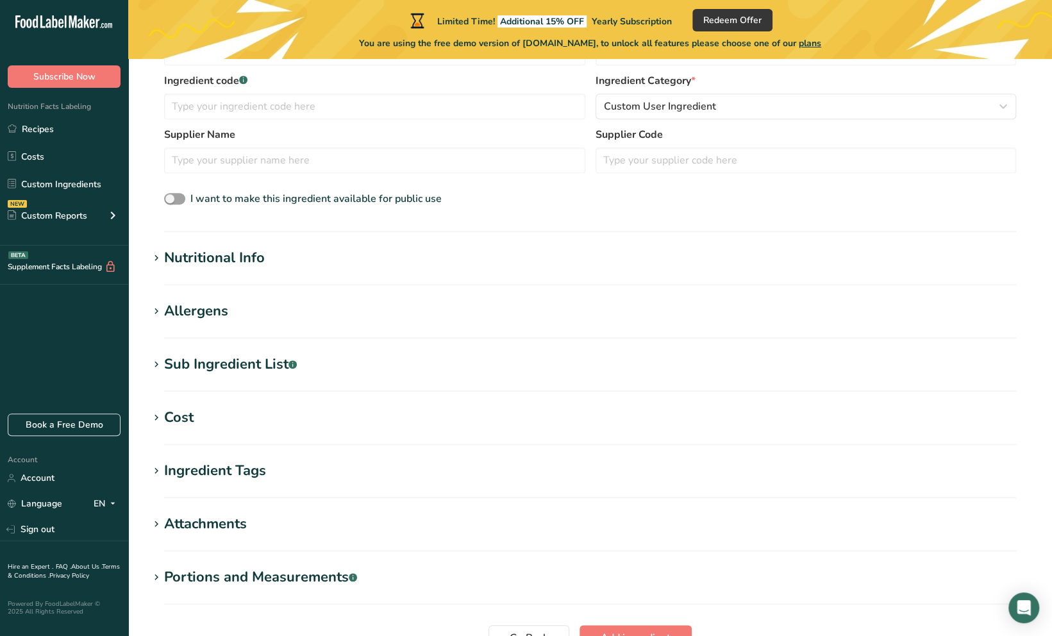
scroll to position [321, 0]
click at [163, 255] on span at bounding box center [156, 256] width 15 height 15
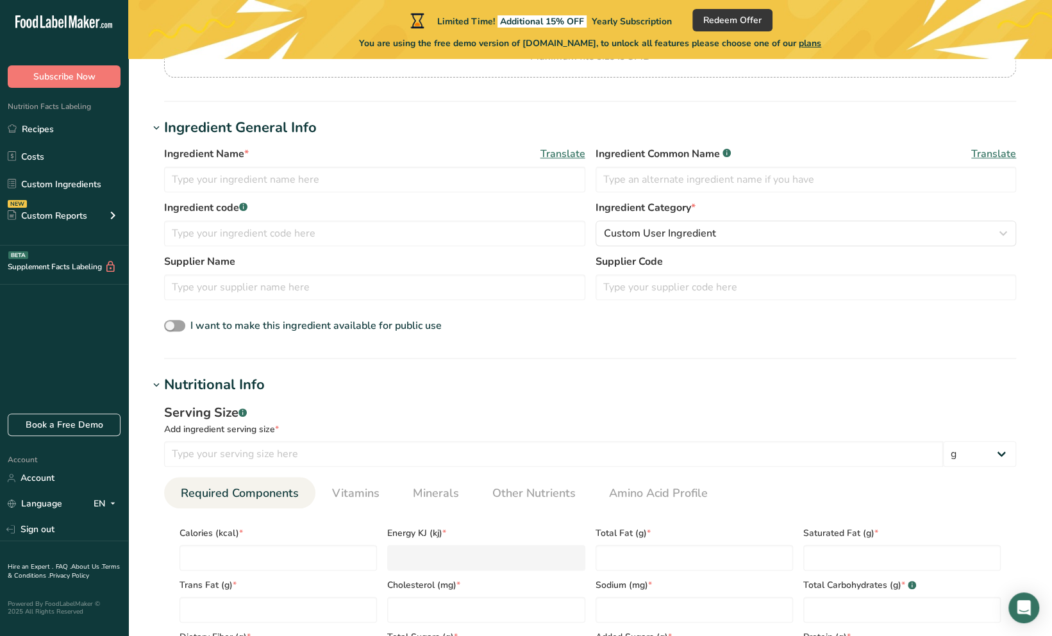
scroll to position [64, 0]
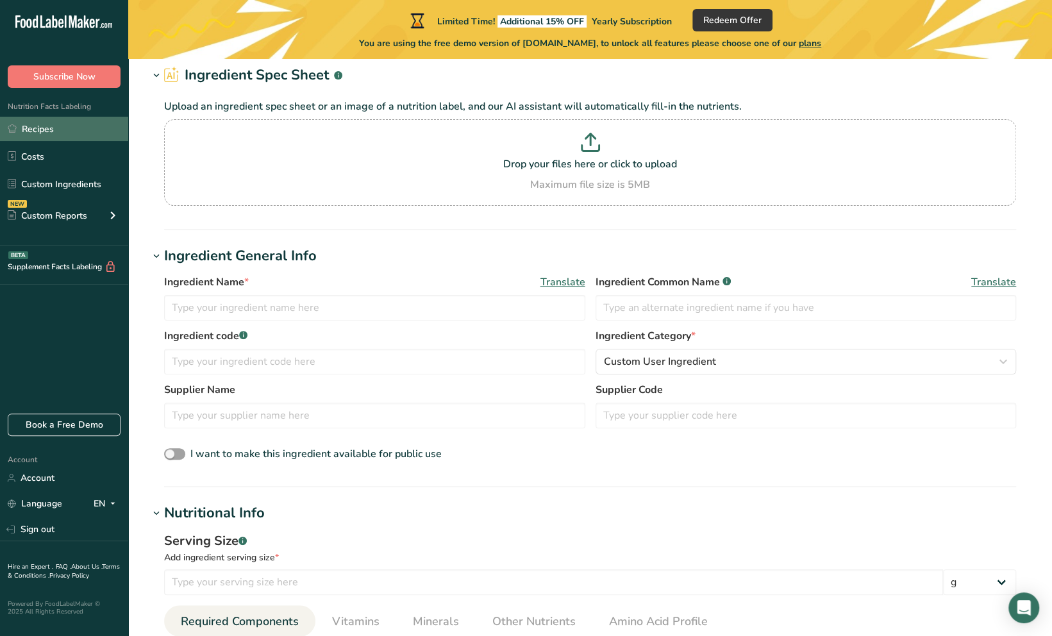
click at [42, 132] on link "Recipes" at bounding box center [64, 129] width 128 height 24
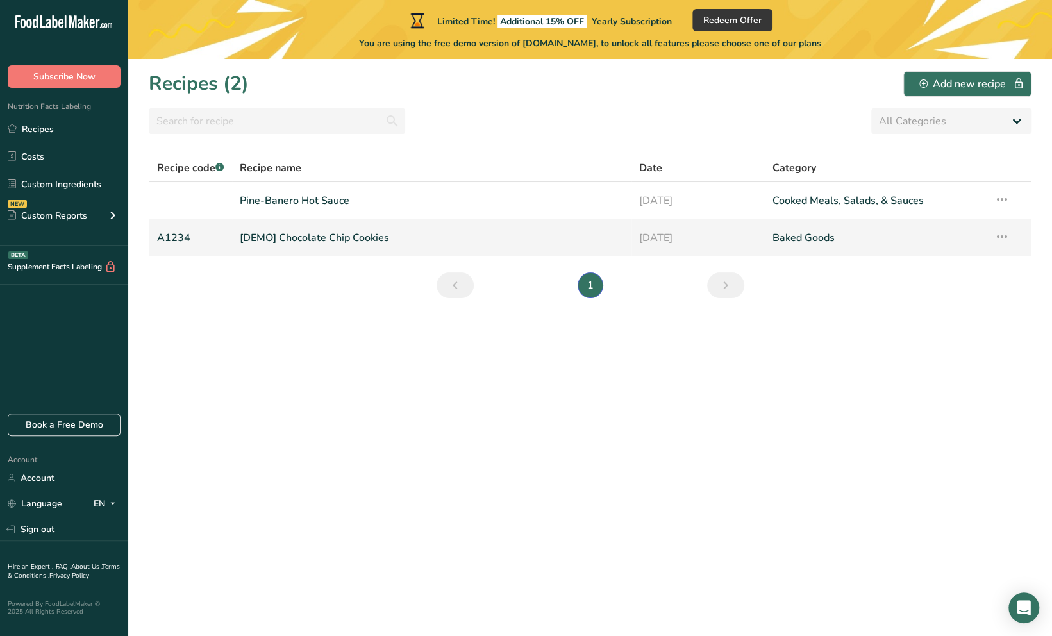
click at [1000, 233] on icon at bounding box center [1002, 236] width 15 height 23
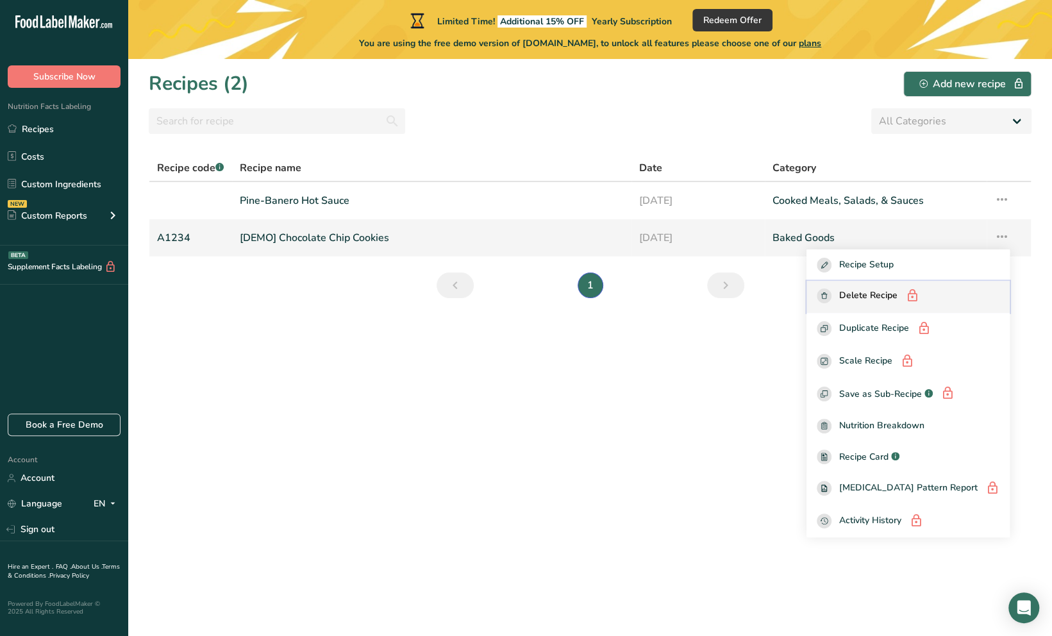
click at [895, 295] on span "Delete Recipe" at bounding box center [868, 297] width 58 height 16
click at [894, 296] on span "Delete Recipe" at bounding box center [868, 297] width 58 height 16
click at [694, 350] on section "Recipes (2) Add new recipe All Categories Baked Goods [GEOGRAPHIC_DATA] Confect…" at bounding box center [590, 347] width 924 height 577
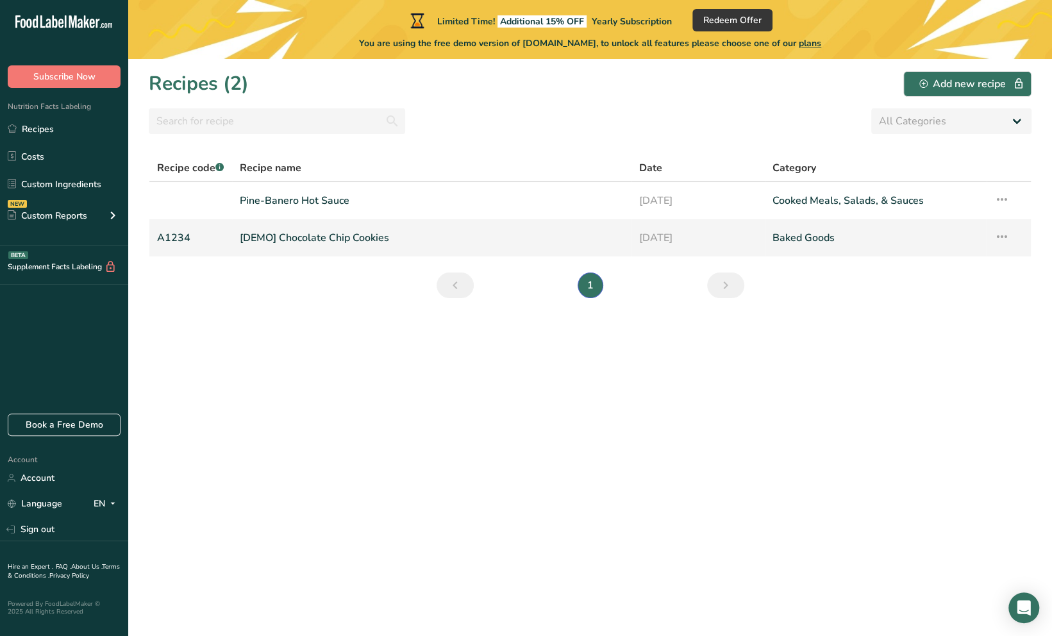
click at [215, 237] on link "A1234" at bounding box center [190, 237] width 67 height 27
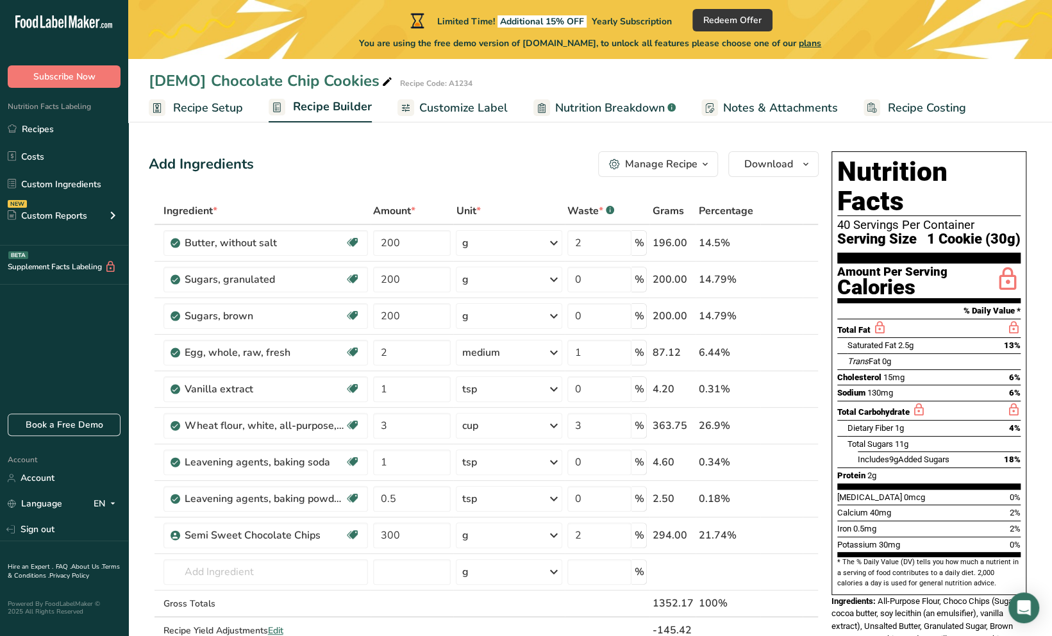
click at [226, 109] on span "Recipe Setup" at bounding box center [208, 107] width 70 height 17
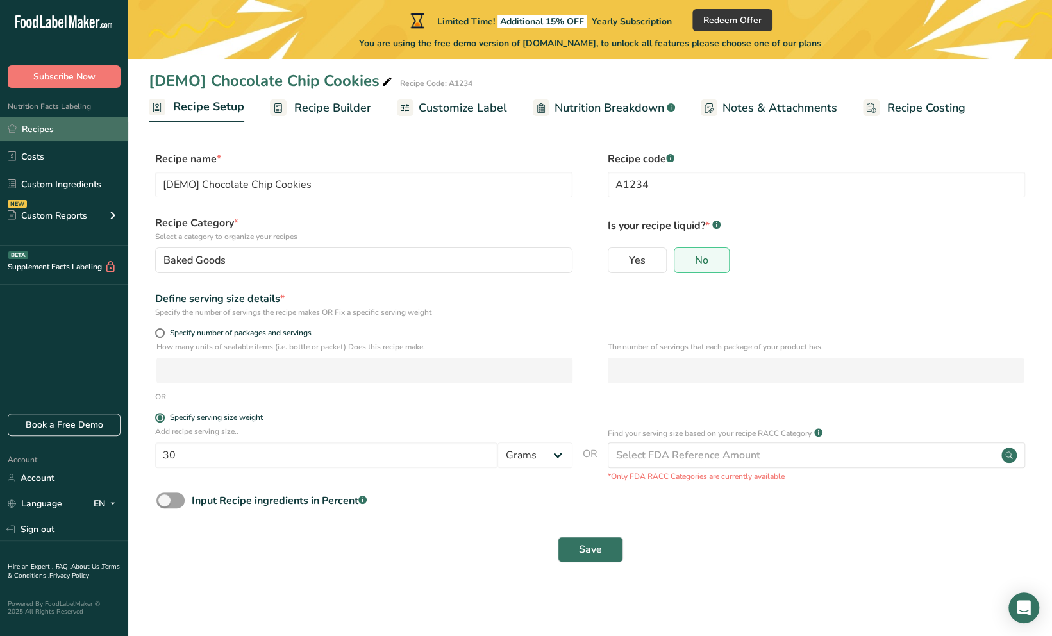
click at [69, 126] on link "Recipes" at bounding box center [64, 129] width 128 height 24
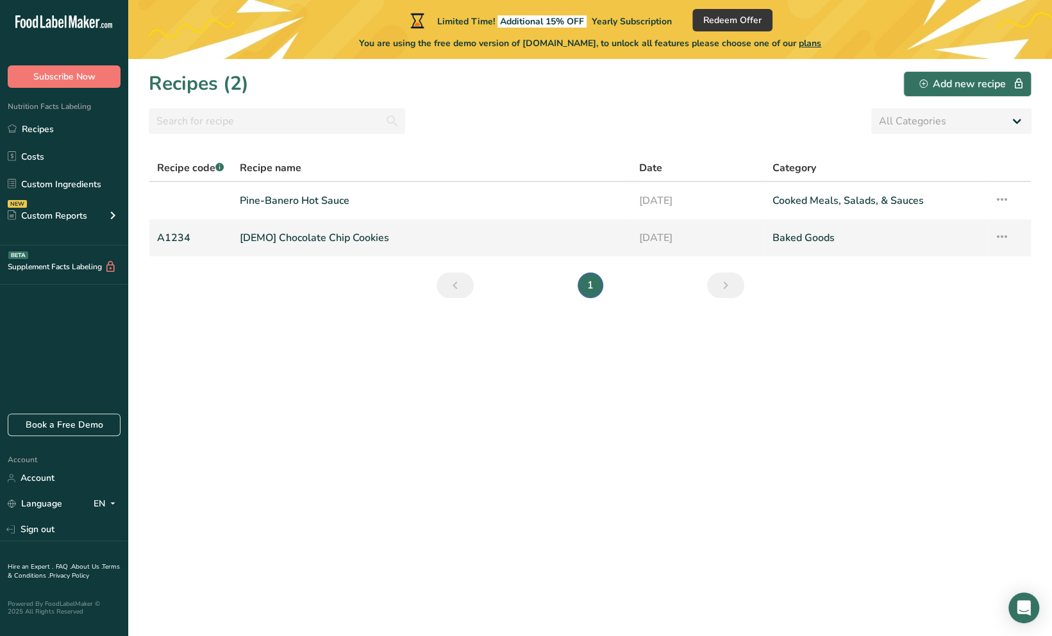
click at [1009, 236] on icon at bounding box center [1002, 236] width 15 height 23
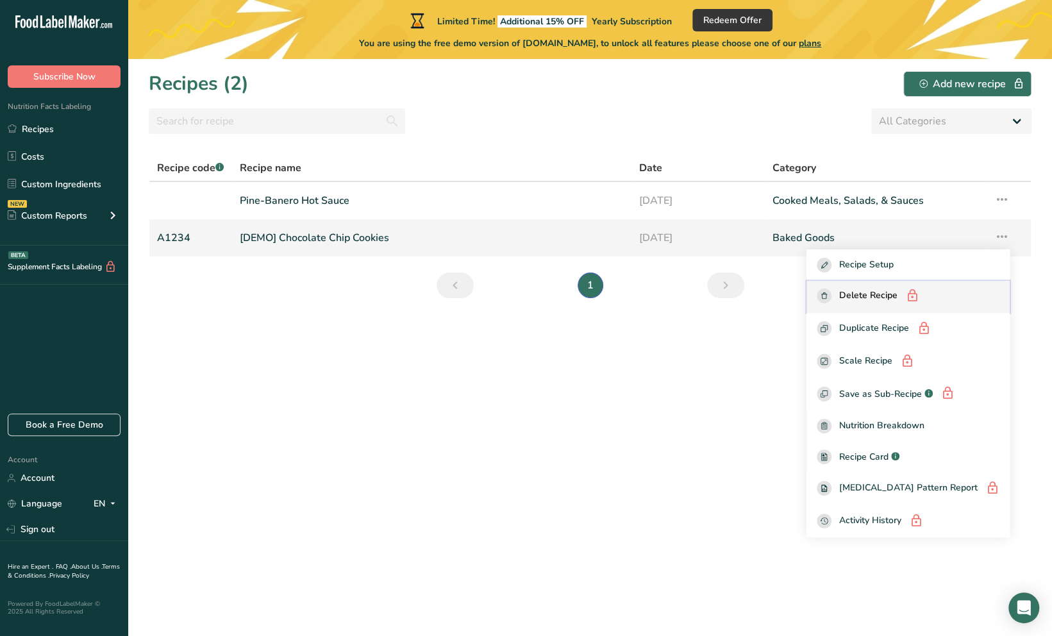
click at [887, 298] on span "Delete Recipe" at bounding box center [868, 297] width 58 height 16
click at [872, 293] on span "Delete Recipe" at bounding box center [868, 297] width 58 height 16
click at [832, 296] on rect "button" at bounding box center [824, 296] width 15 height 15
click at [832, 290] on rect "button" at bounding box center [824, 296] width 15 height 15
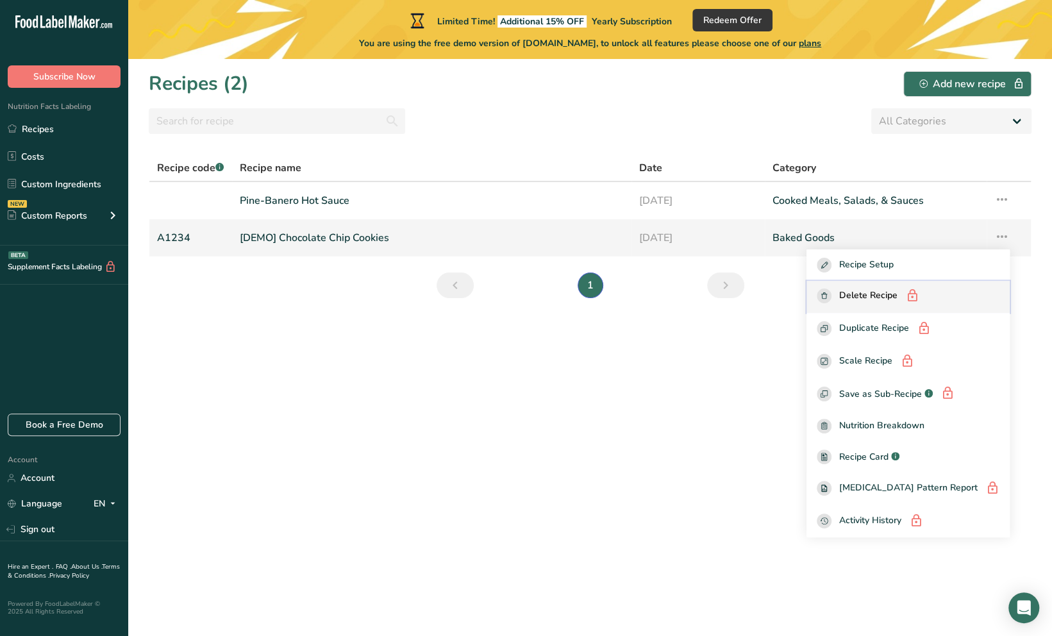
click at [832, 290] on rect "button" at bounding box center [824, 296] width 15 height 15
click at [832, 289] on rect "button" at bounding box center [824, 296] width 15 height 15
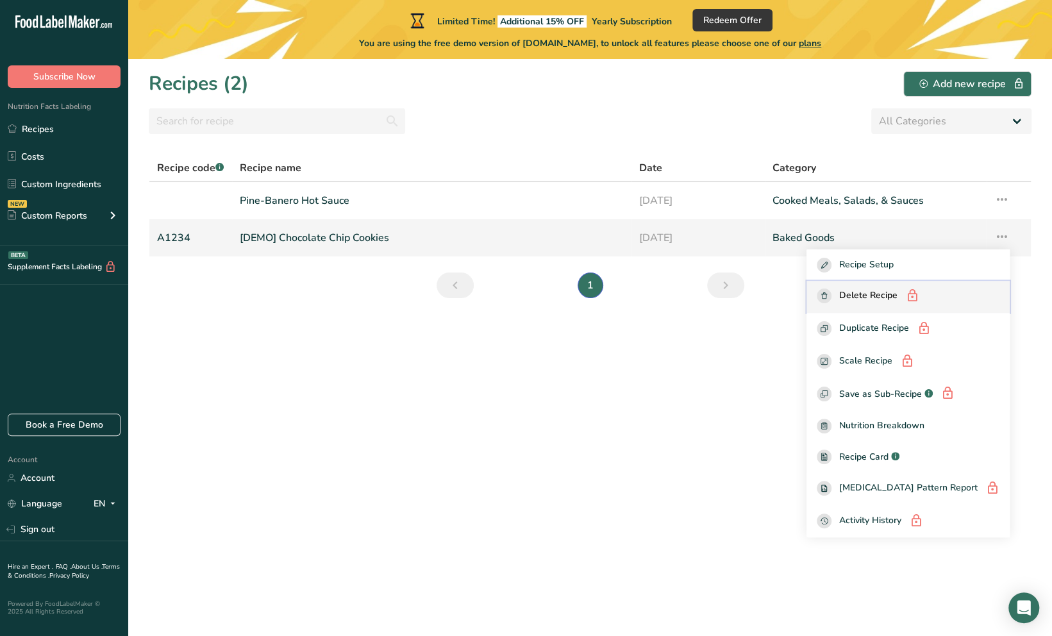
click at [835, 294] on button "Delete Recipe" at bounding box center [908, 297] width 203 height 33
click at [836, 290] on button "Delete Recipe" at bounding box center [908, 297] width 203 height 33
click at [723, 452] on section "Recipes (2) Add new recipe All Categories Baked Goods [GEOGRAPHIC_DATA] Confect…" at bounding box center [590, 347] width 924 height 577
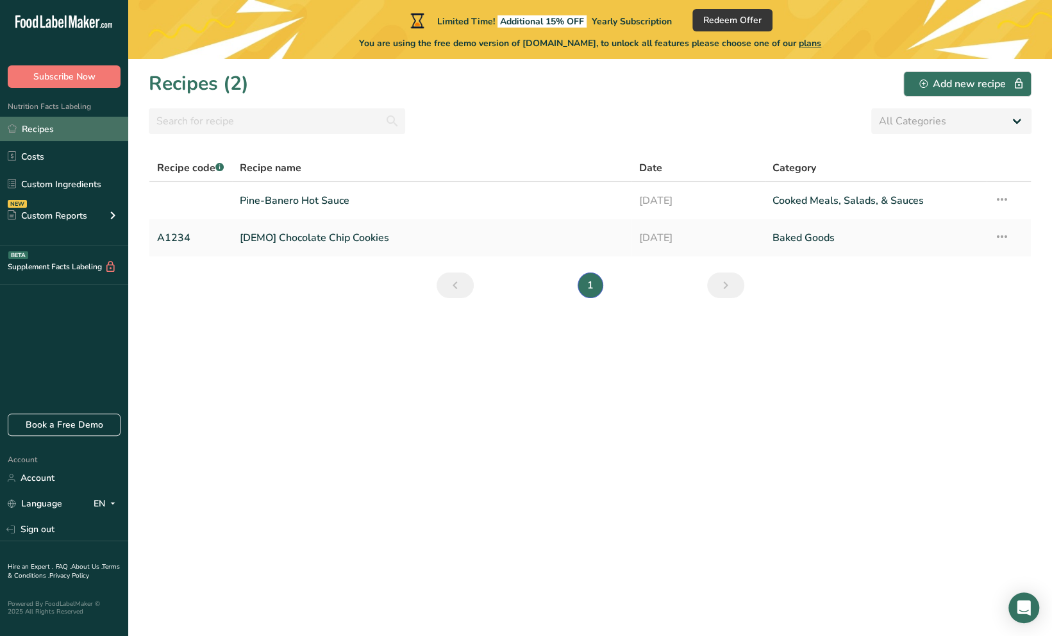
click at [44, 131] on link "Recipes" at bounding box center [64, 129] width 128 height 24
click at [45, 180] on link "Custom Ingredients" at bounding box center [64, 184] width 128 height 24
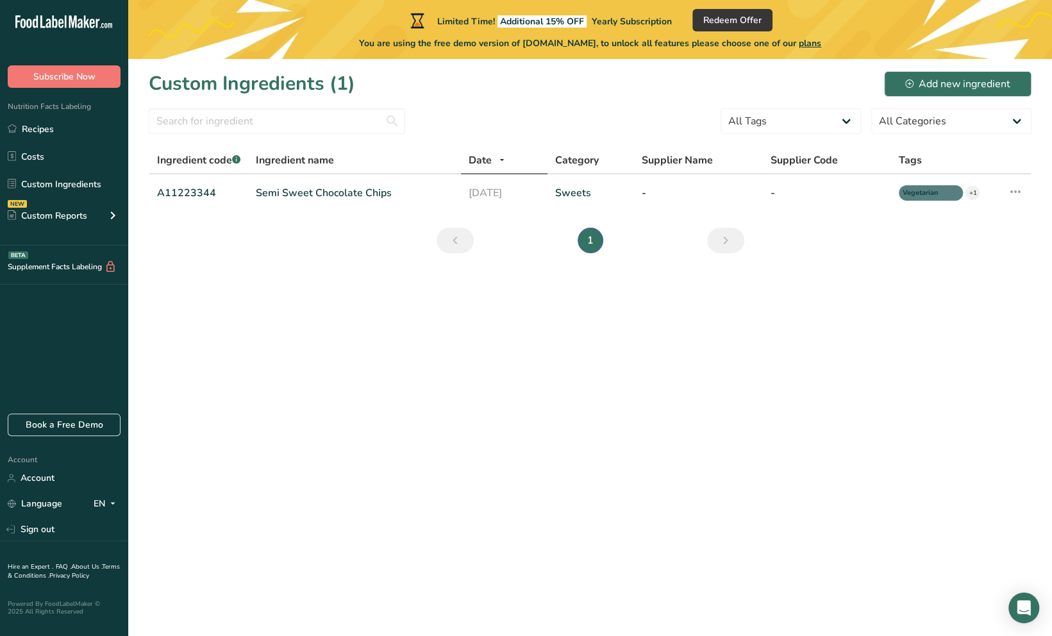
click at [323, 87] on h1 "Custom Ingredients (1)" at bounding box center [252, 83] width 206 height 29
click at [52, 128] on link "Recipes" at bounding box center [64, 129] width 128 height 24
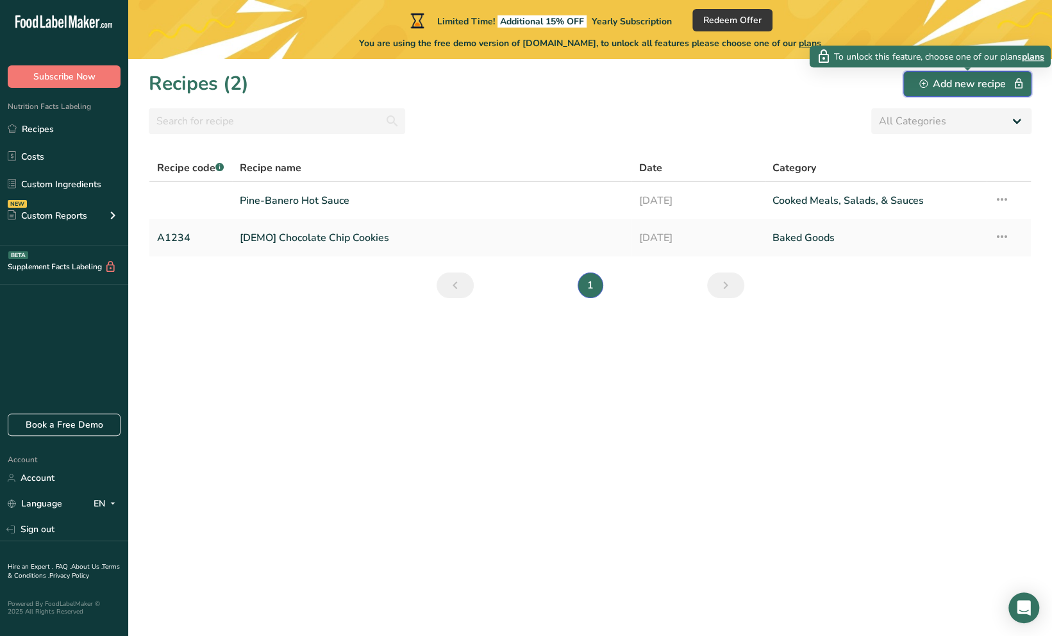
click at [925, 82] on icon "button" at bounding box center [924, 84] width 8 height 8
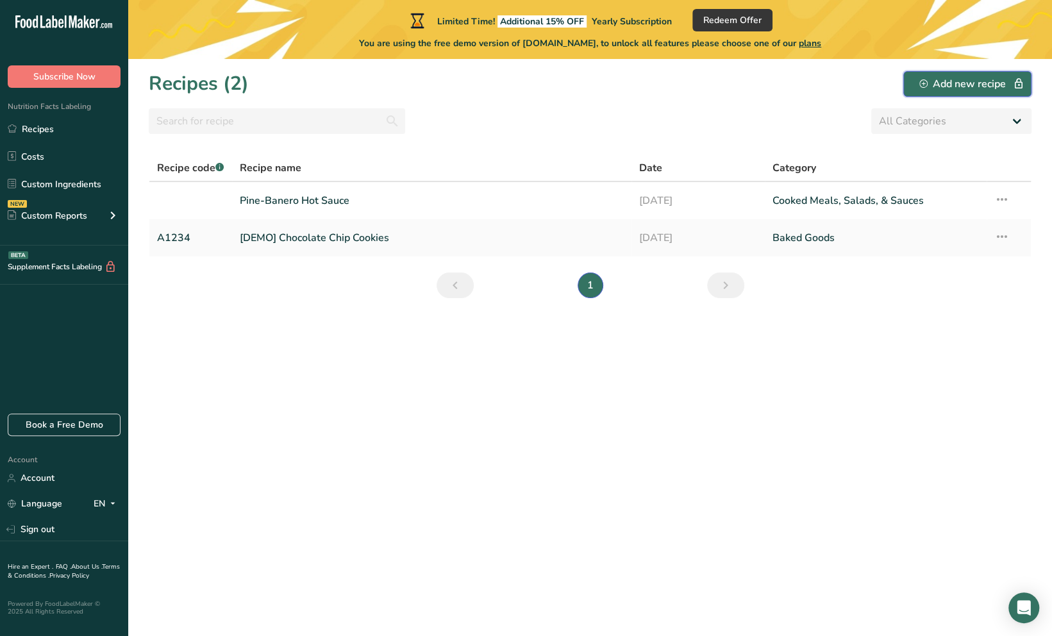
click at [949, 82] on div "Add new recipe" at bounding box center [968, 83] width 96 height 15
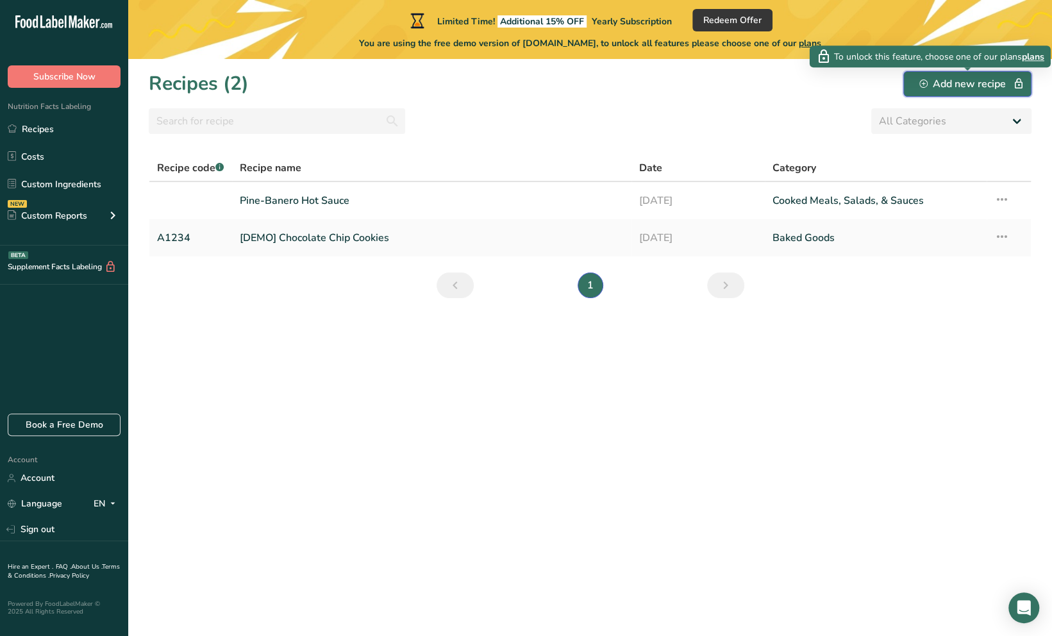
click at [949, 82] on div "Add new recipe" at bounding box center [968, 83] width 96 height 15
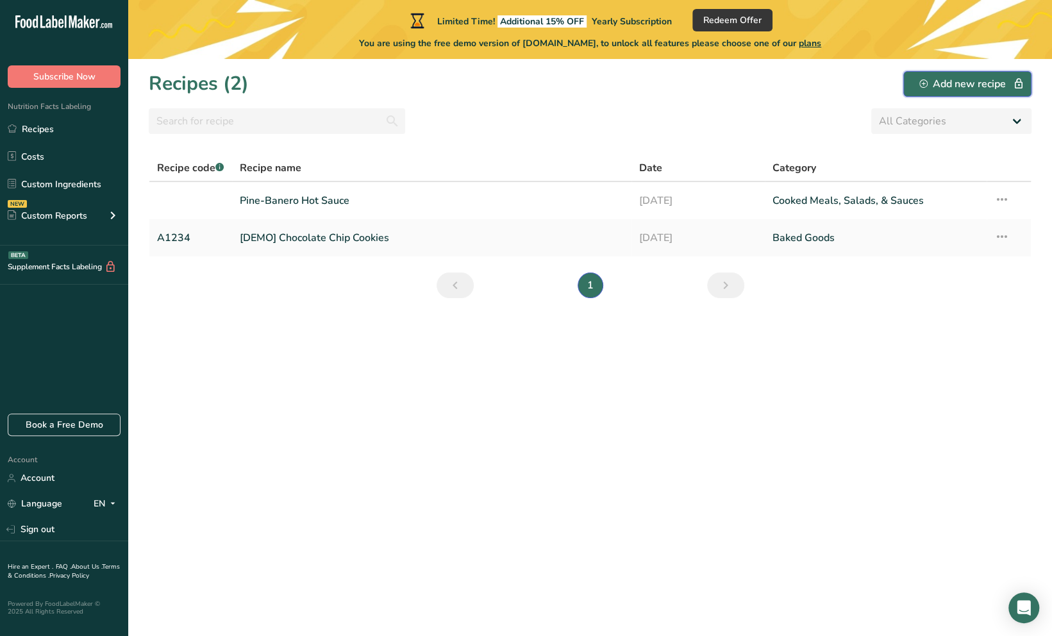
click at [949, 82] on div "Add new recipe" at bounding box center [968, 83] width 96 height 15
click at [821, 40] on span "plans" at bounding box center [810, 43] width 22 height 12
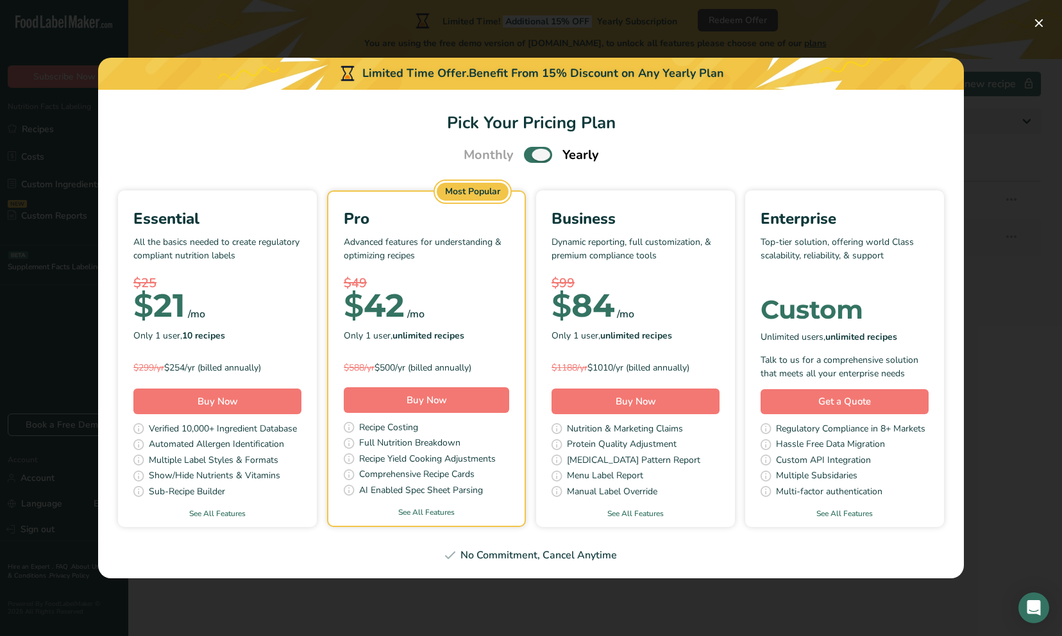
click at [542, 154] on span "Pick Your Pricing Plan Modal" at bounding box center [538, 155] width 28 height 16
click at [532, 154] on input "Pick Your Pricing Plan Modal" at bounding box center [528, 155] width 8 height 8
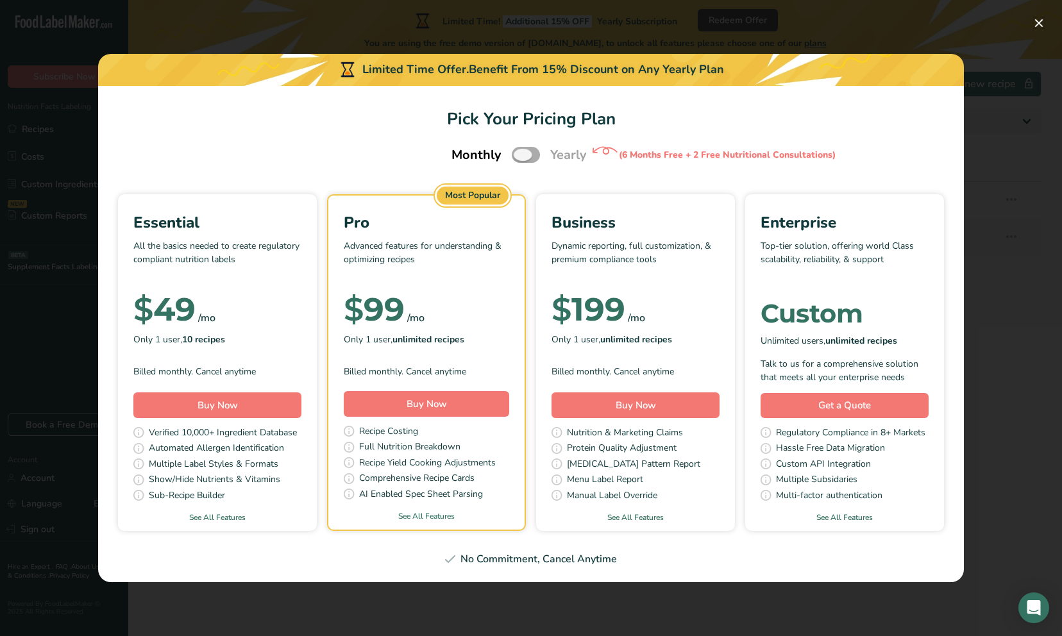
click at [519, 156] on span "Pick Your Pricing Plan Modal" at bounding box center [526, 155] width 28 height 16
click at [519, 156] on input "Pick Your Pricing Plan Modal" at bounding box center [516, 155] width 8 height 8
checkbox input "true"
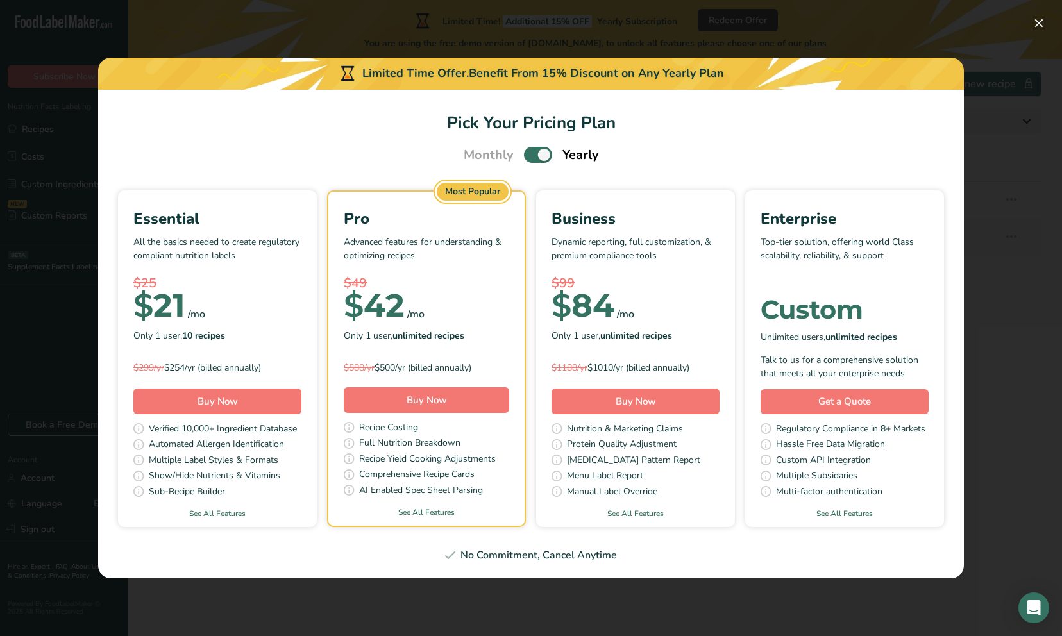
click at [659, 222] on div "Business" at bounding box center [635, 218] width 168 height 23
click at [831, 289] on div "Enterprise Top-tier solution, offering world Class scalability, reliability, & …" at bounding box center [844, 294] width 168 height 175
click at [878, 405] on link "Get a Quote" at bounding box center [844, 401] width 168 height 25
click at [1043, 20] on button "Pick Your Pricing Plan Modal" at bounding box center [1039, 23] width 21 height 21
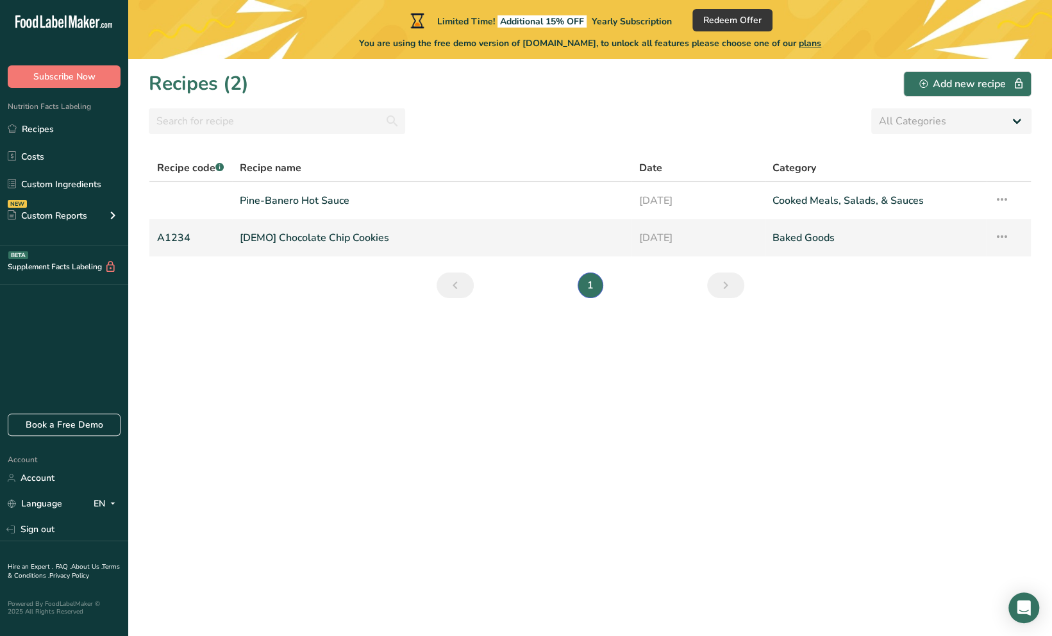
click at [186, 239] on link "A1234" at bounding box center [190, 237] width 67 height 27
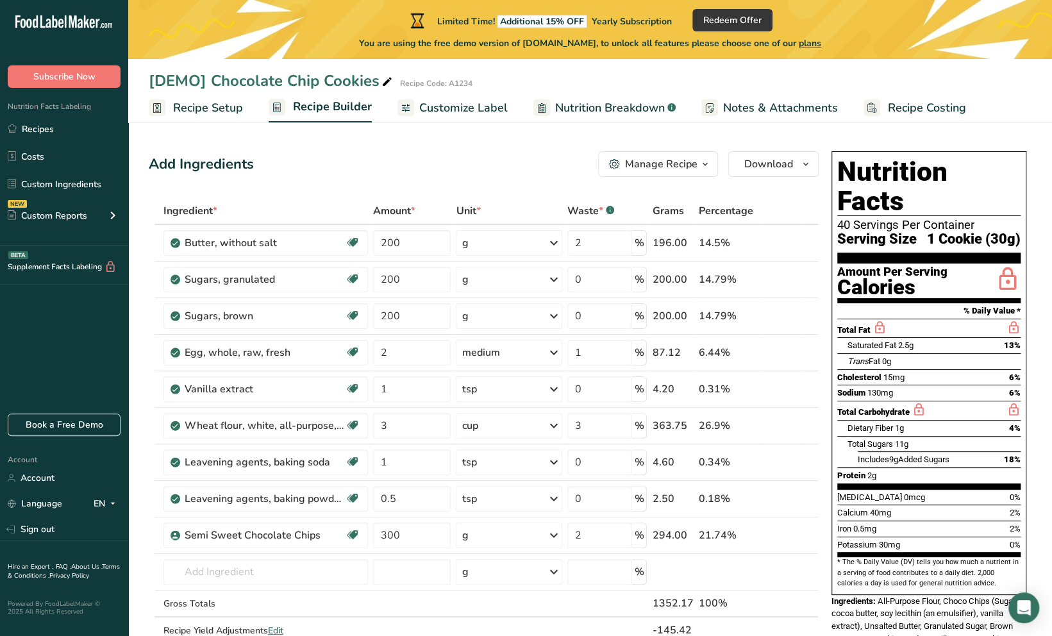
click at [219, 112] on span "Recipe Setup" at bounding box center [208, 107] width 70 height 17
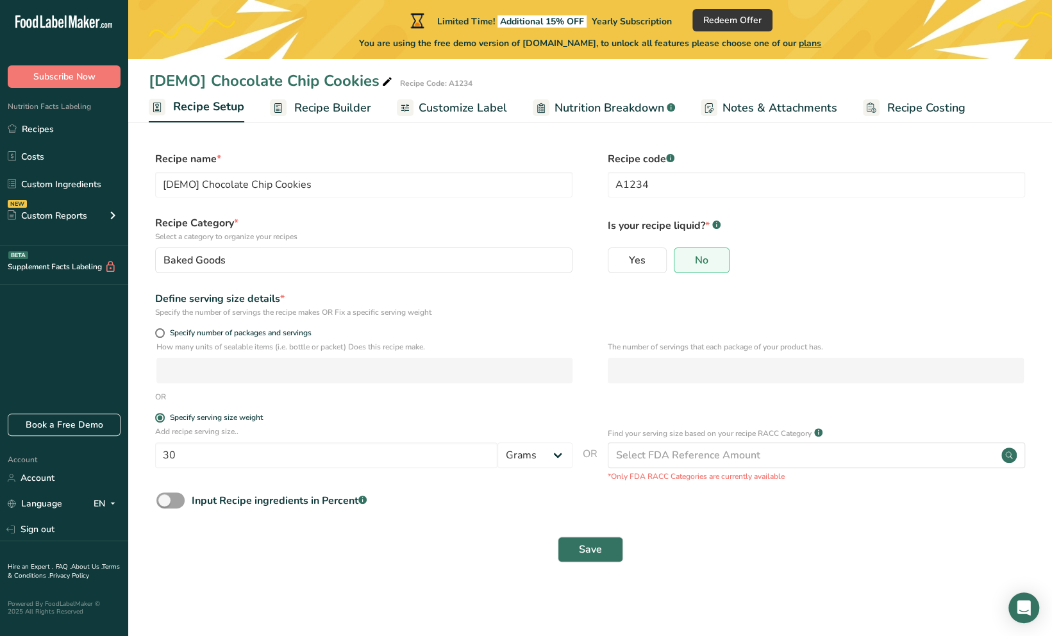
click at [346, 103] on span "Recipe Builder" at bounding box center [332, 107] width 77 height 17
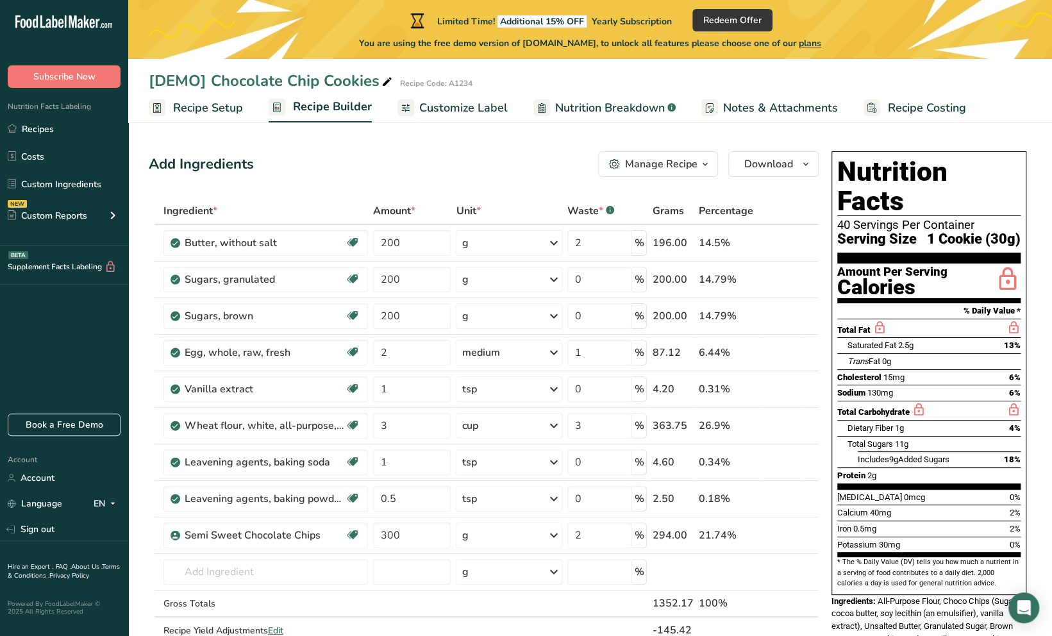
click at [442, 110] on span "Customize Label" at bounding box center [463, 107] width 88 height 17
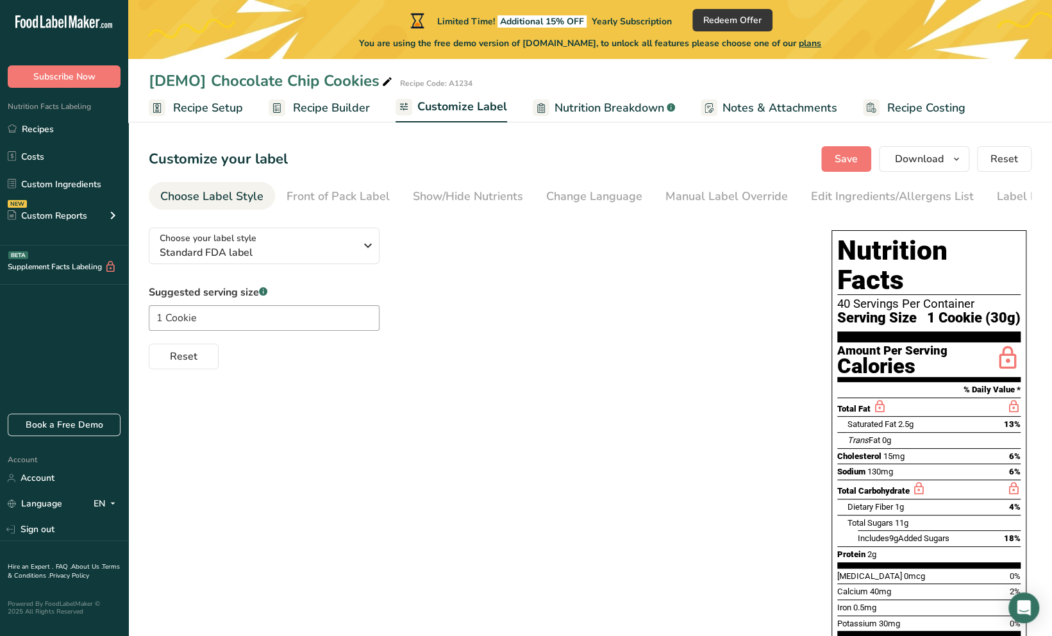
click at [587, 104] on span "Nutrition Breakdown" at bounding box center [610, 107] width 110 height 17
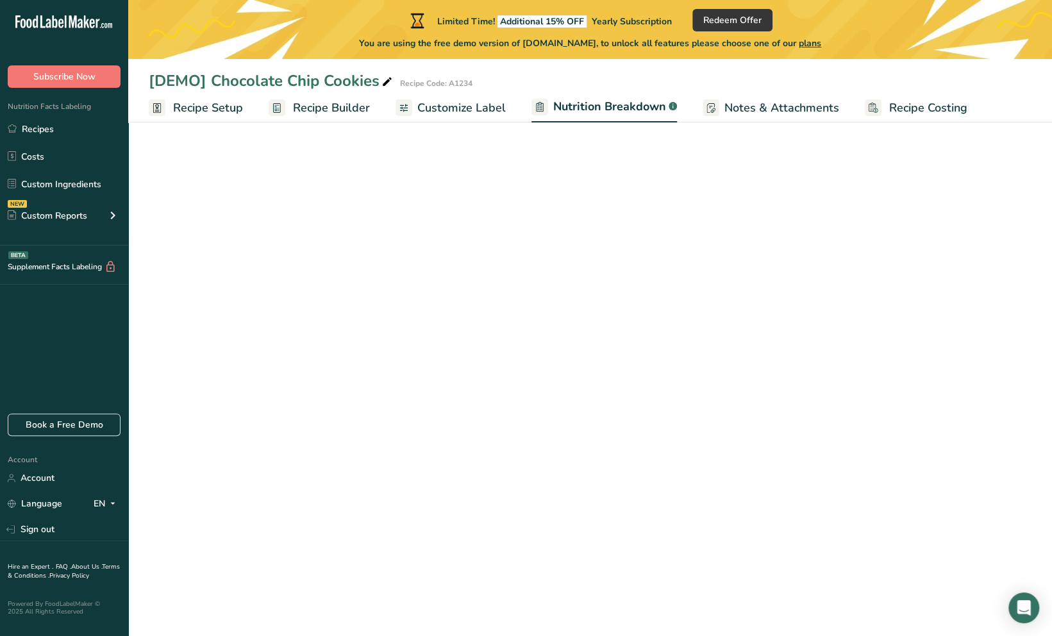
select select "Calories"
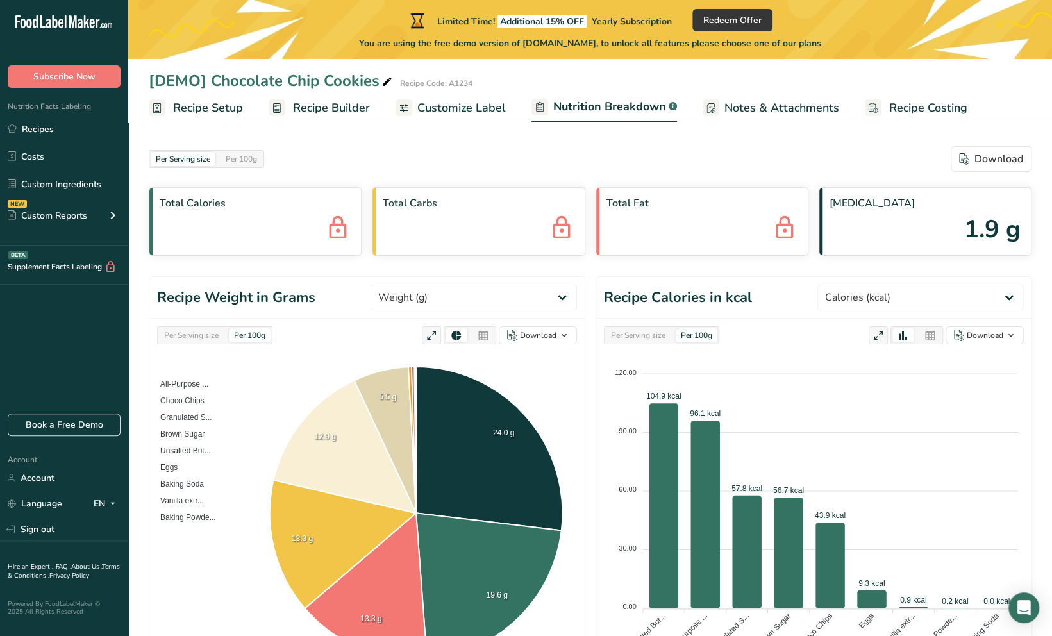
click at [900, 112] on span "Recipe Costing" at bounding box center [928, 107] width 78 height 17
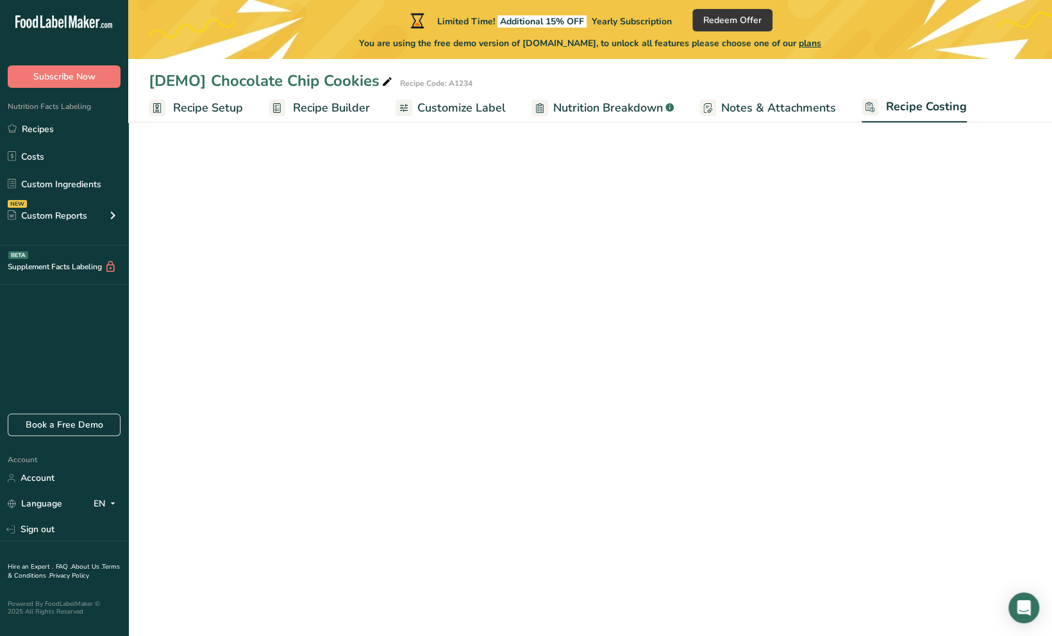
select select "1"
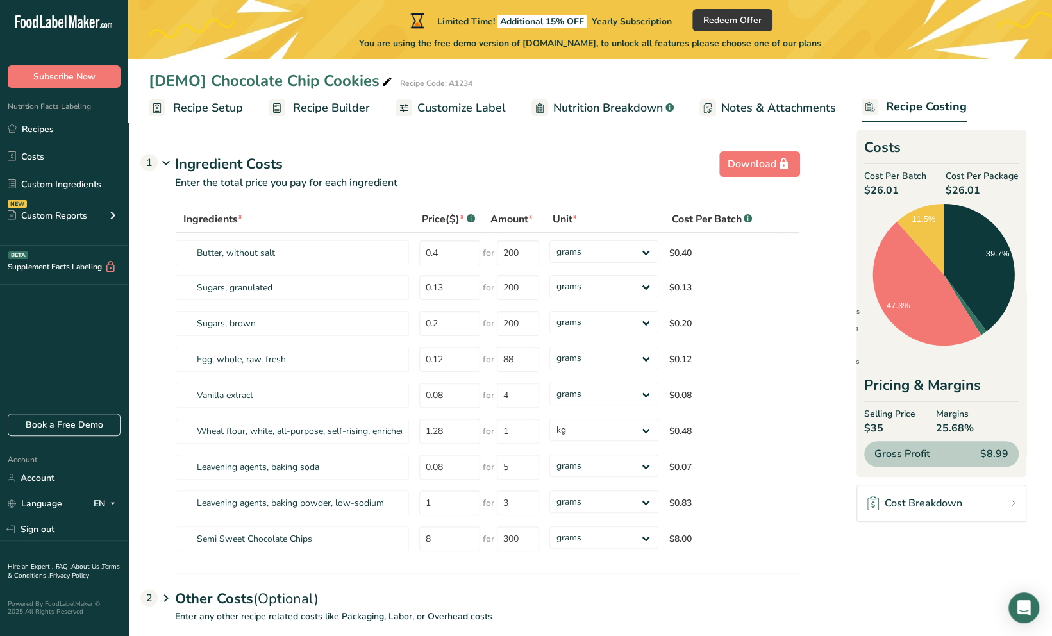
click at [776, 110] on span "Notes & Attachments" at bounding box center [778, 107] width 115 height 17
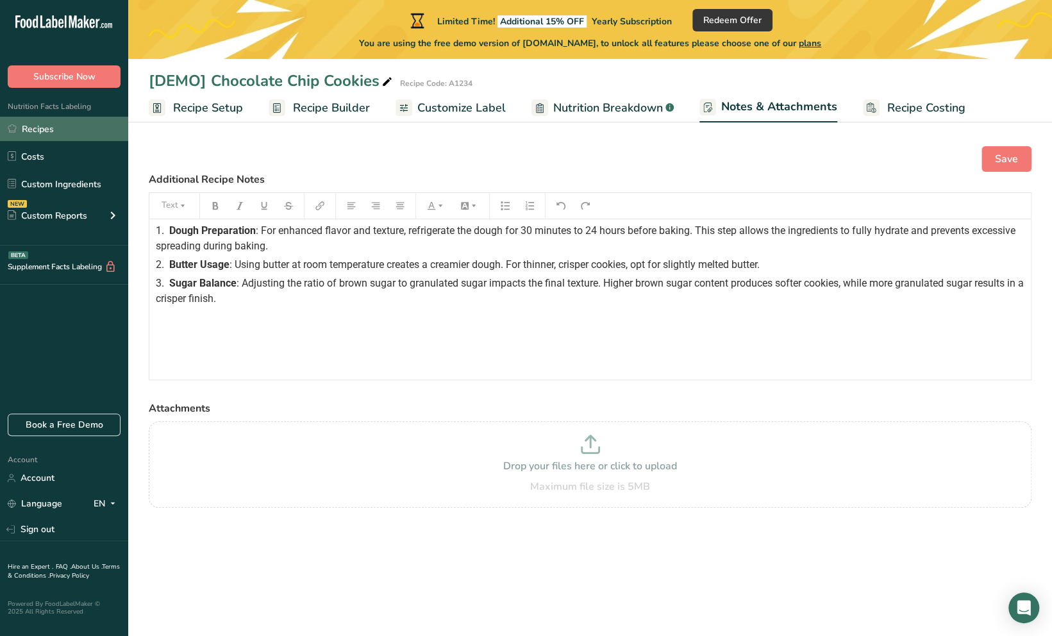
click at [51, 130] on link "Recipes" at bounding box center [64, 129] width 128 height 24
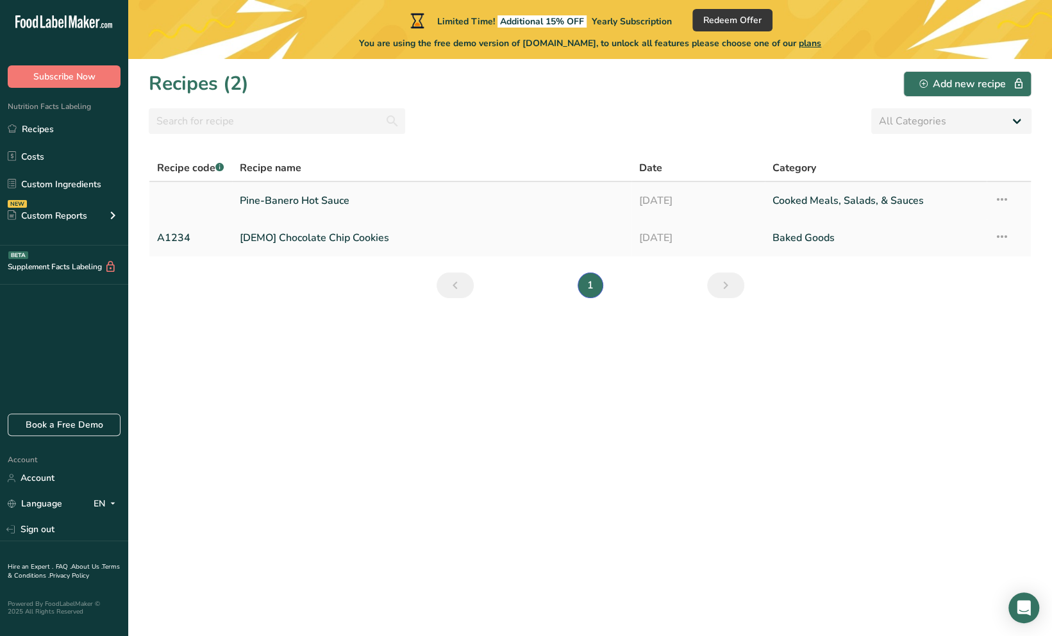
click at [1007, 201] on icon at bounding box center [1002, 199] width 15 height 23
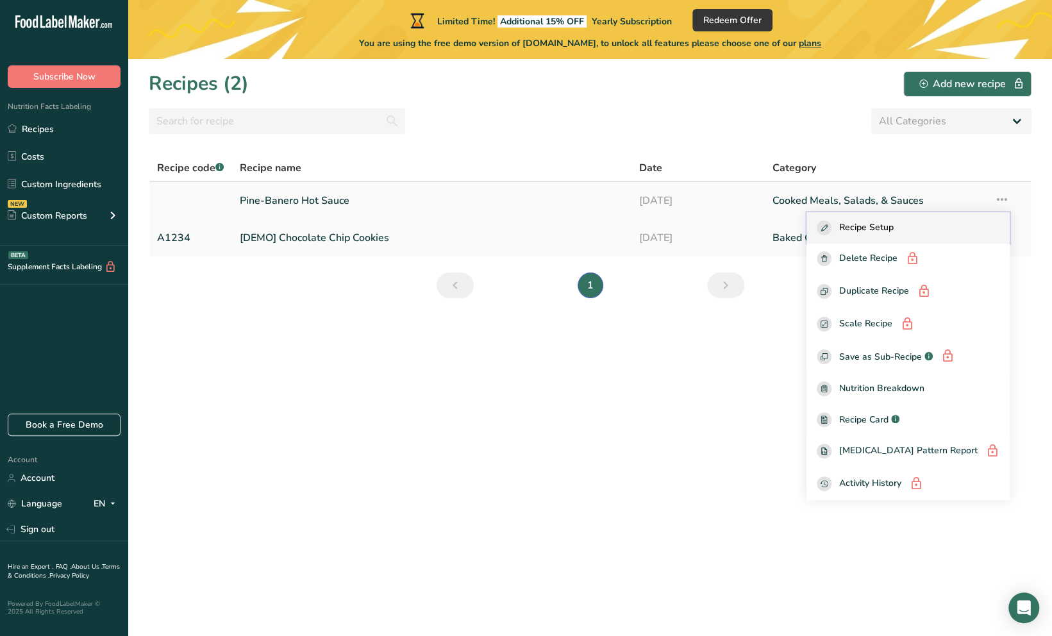
click at [890, 225] on span "Recipe Setup" at bounding box center [866, 228] width 55 height 15
select select "22"
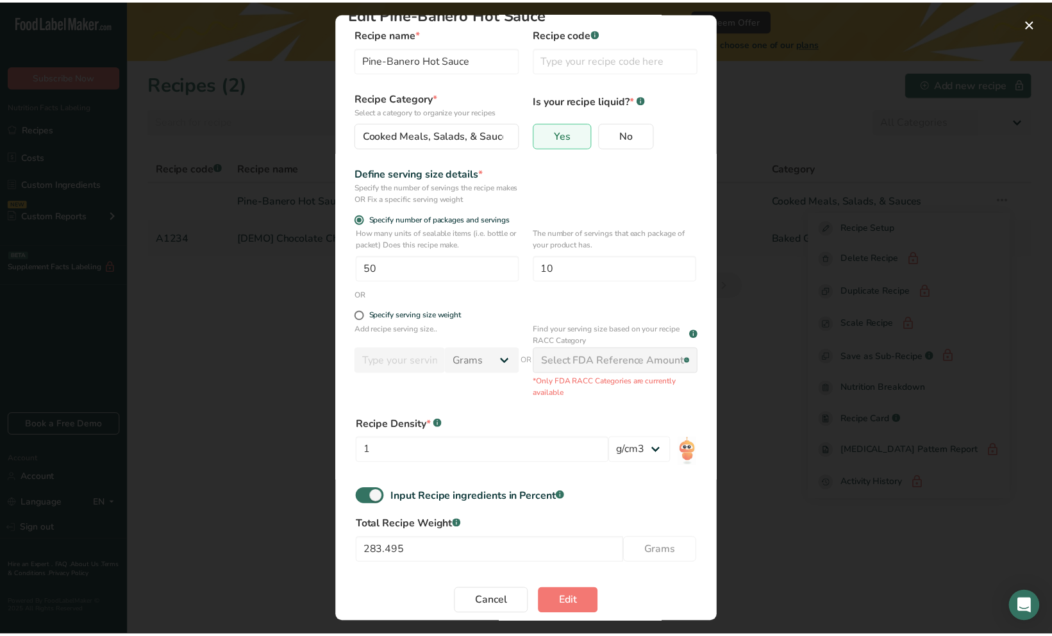
scroll to position [38, 0]
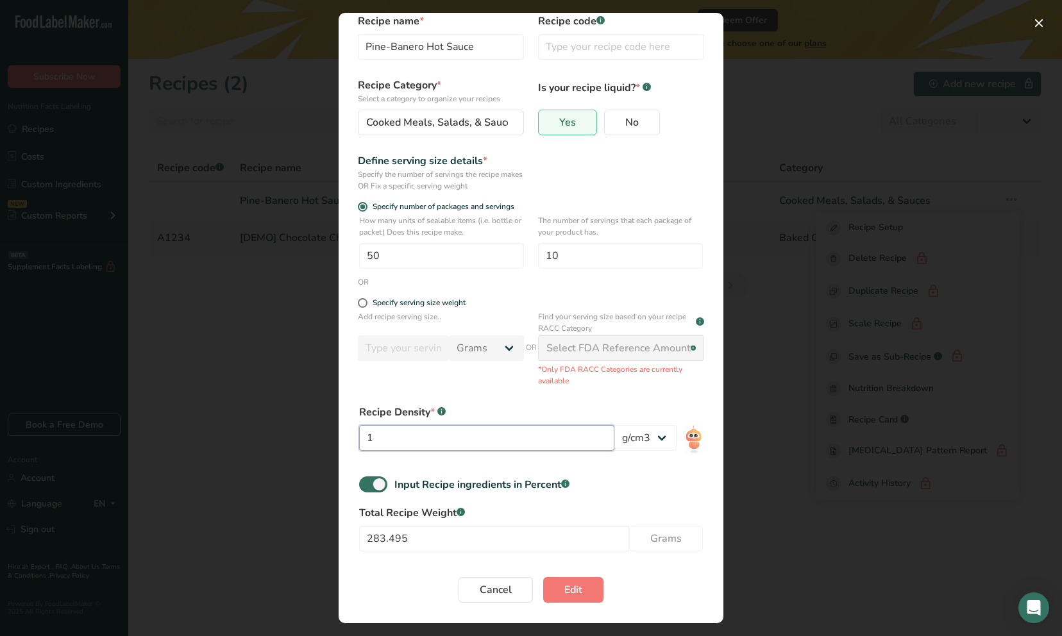
click at [494, 436] on input "1" at bounding box center [486, 438] width 255 height 26
click at [573, 588] on span "Edit" at bounding box center [573, 589] width 18 height 15
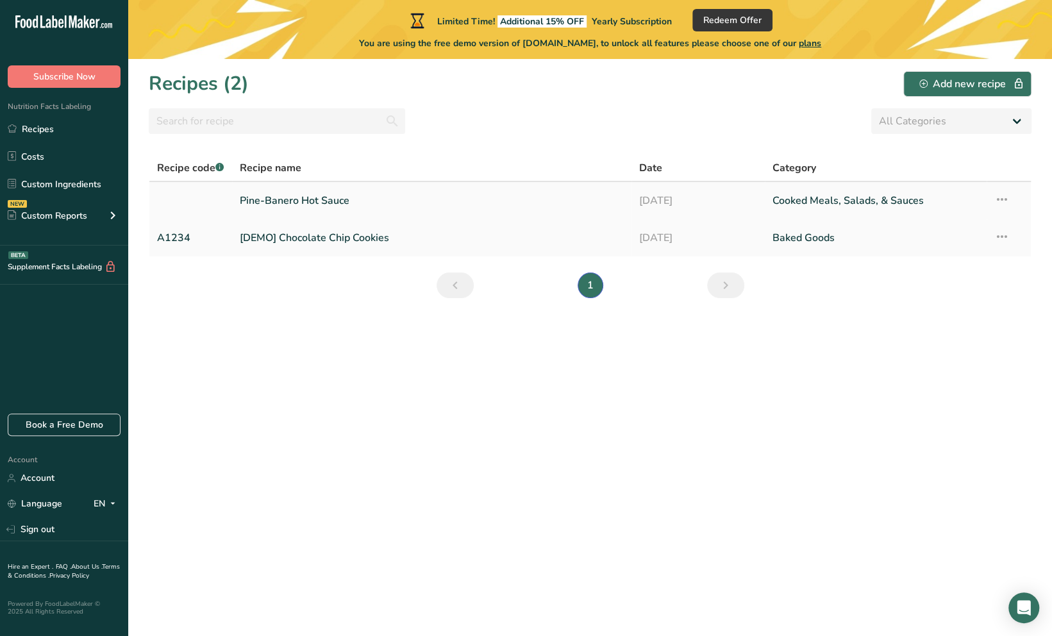
click at [1007, 197] on icon at bounding box center [1002, 199] width 15 height 23
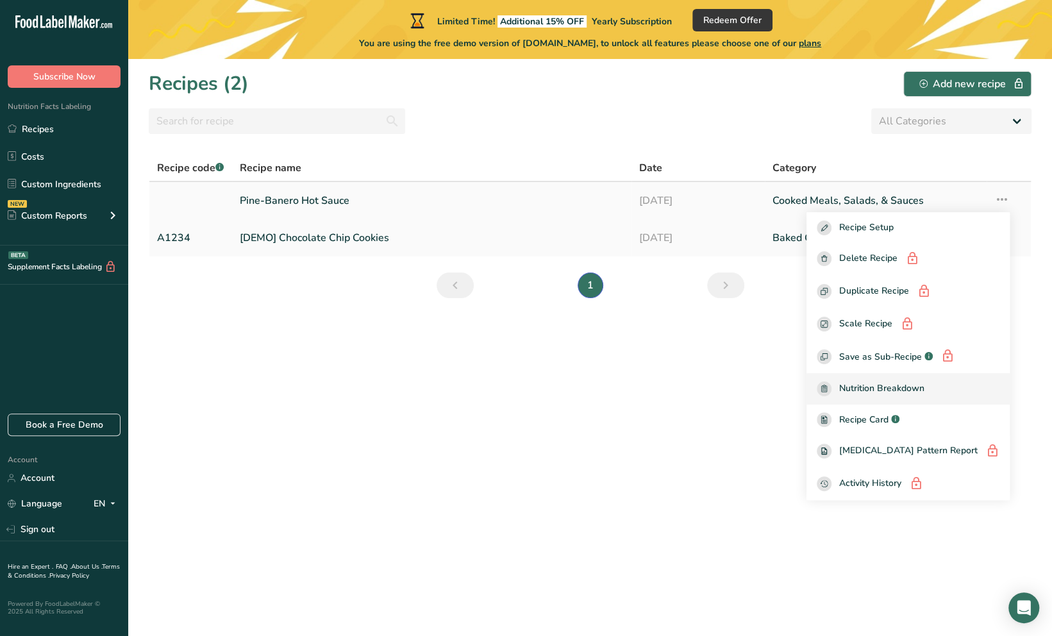
click at [868, 384] on span "Nutrition Breakdown" at bounding box center [881, 389] width 85 height 15
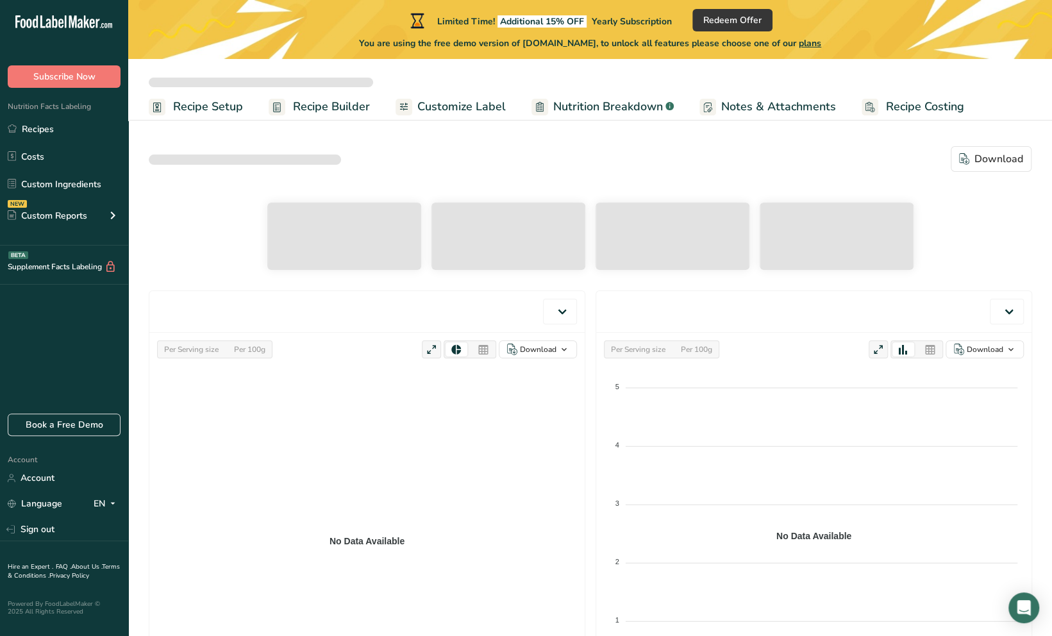
select select "Calories"
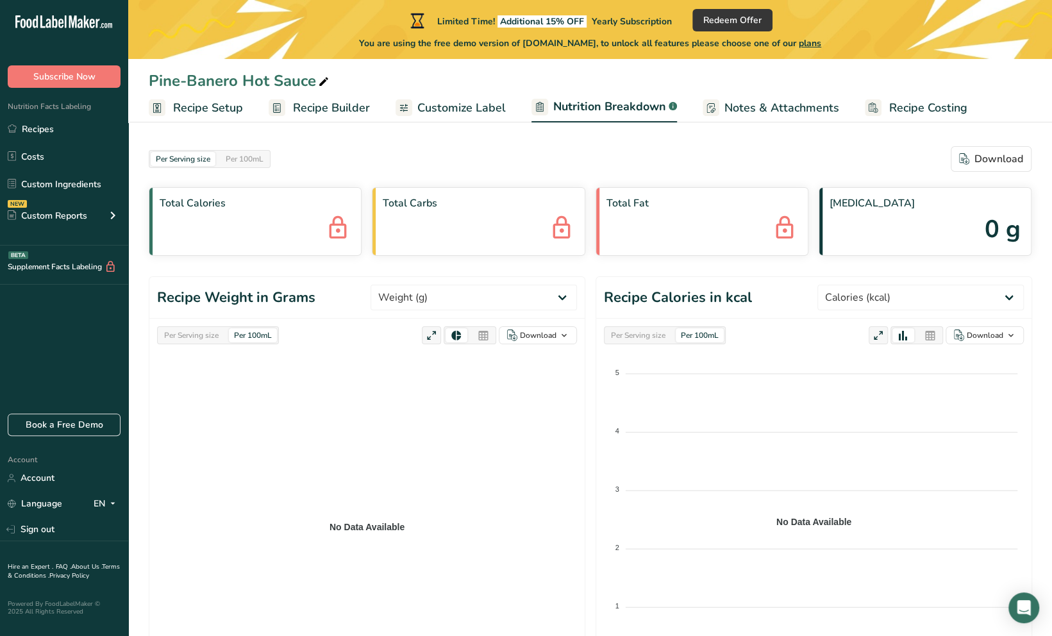
click at [650, 372] on foreignobject at bounding box center [814, 515] width 420 height 321
click at [645, 335] on div "Per Serving size" at bounding box center [638, 335] width 65 height 14
click at [699, 335] on div "Per 100mL" at bounding box center [700, 335] width 48 height 14
click at [646, 332] on div "Per Serving size" at bounding box center [638, 335] width 65 height 14
click at [196, 333] on div "Per Serving size" at bounding box center [191, 335] width 65 height 14
